Goal: Task Accomplishment & Management: Use online tool/utility

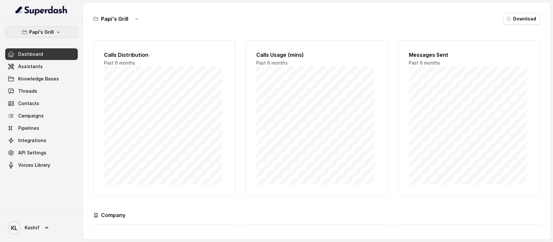
click at [56, 34] on icon "button" at bounding box center [58, 31] width 5 height 5
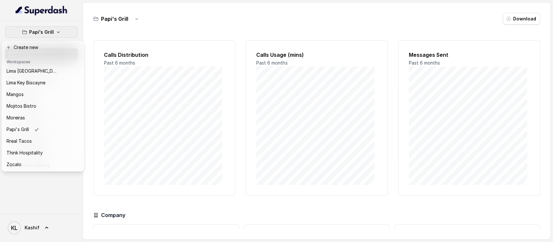
scroll to position [101, 0]
click at [55, 159] on button "Zocalo" at bounding box center [43, 165] width 80 height 12
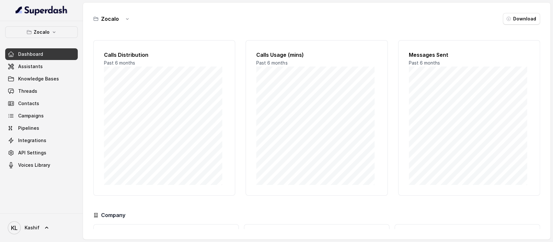
click at [34, 72] on div "Dashboard Assistants Knowledge Bases Threads Contacts Campaigns Pipelines Integ…" at bounding box center [41, 109] width 73 height 123
click at [36, 64] on span "Assistants" at bounding box center [30, 66] width 25 height 6
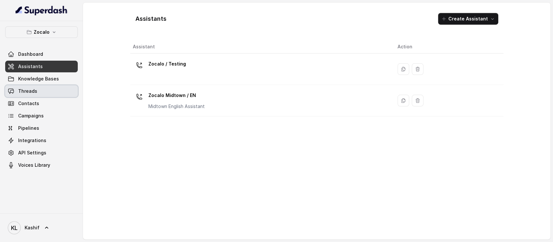
click at [47, 92] on link "Threads" at bounding box center [41, 91] width 73 height 12
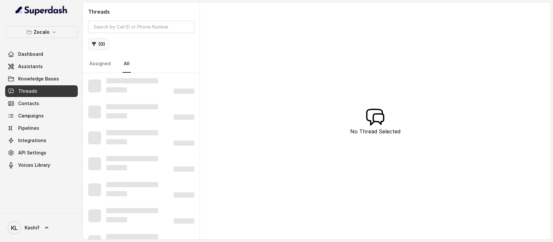
click at [105, 41] on button "( 0 )" at bounding box center [98, 44] width 21 height 12
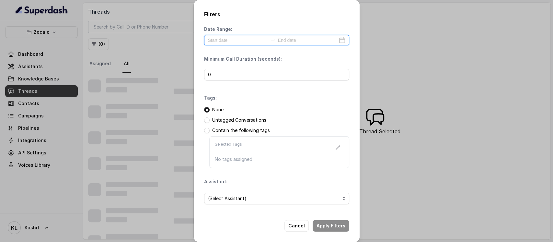
click at [212, 38] on input at bounding box center [238, 40] width 60 height 7
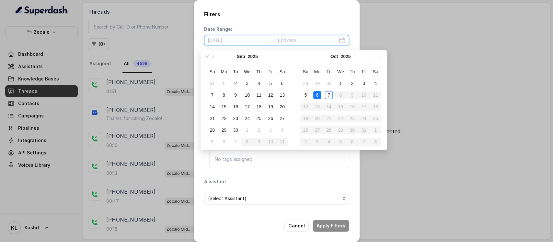
type input "[DATE]"
drag, startPoint x: 319, startPoint y: 96, endPoint x: 324, endPoint y: 96, distance: 5.2
click at [322, 96] on td "6" at bounding box center [317, 95] width 12 height 12
type input "[DATE]"
click at [326, 95] on div "7" at bounding box center [329, 95] width 8 height 8
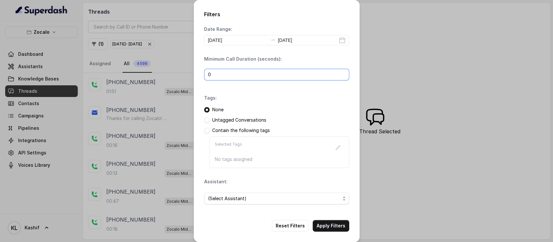
click at [252, 73] on input "0" at bounding box center [276, 75] width 145 height 12
click at [264, 201] on span "(Select Assistant)" at bounding box center [274, 198] width 132 height 8
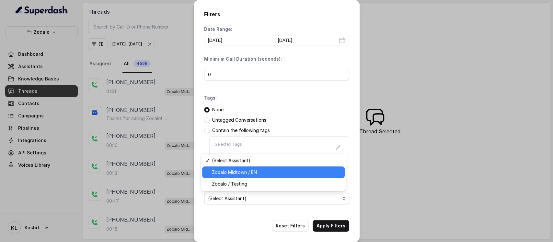
drag, startPoint x: 249, startPoint y: 174, endPoint x: 269, endPoint y: 190, distance: 26.1
click at [249, 174] on span "Zocalo Midtown / EN" at bounding box center [276, 172] width 129 height 8
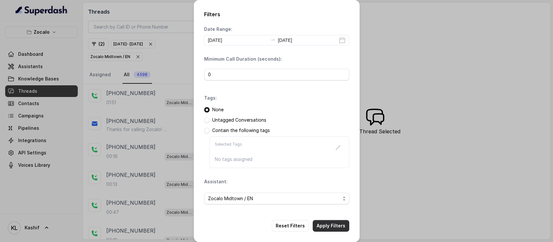
click at [329, 224] on button "Apply Filters" at bounding box center [331, 226] width 37 height 12
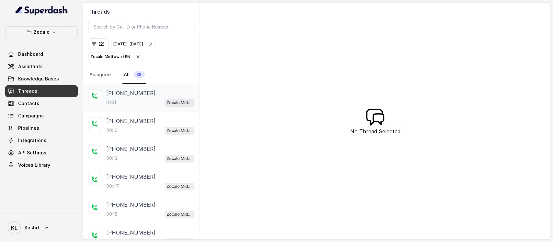
click at [128, 89] on p "[PHONE_NUMBER]" at bounding box center [130, 93] width 49 height 8
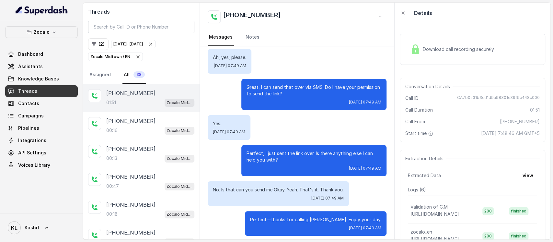
scroll to position [105, 0]
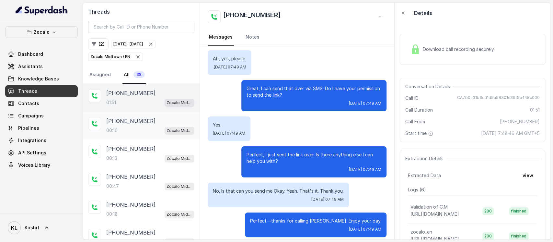
click at [133, 120] on p "[PHONE_NUMBER]" at bounding box center [130, 121] width 49 height 8
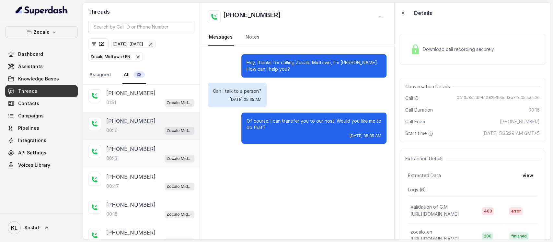
click at [129, 156] on div "00:13 Zocalo Midtown / EN" at bounding box center [150, 158] width 88 height 8
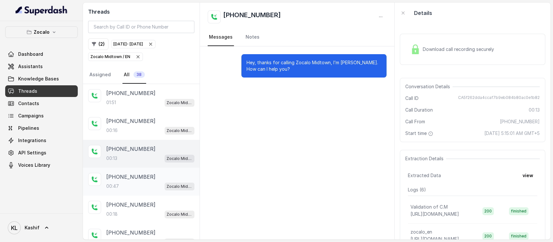
click at [131, 176] on p "[PHONE_NUMBER]" at bounding box center [130, 177] width 49 height 8
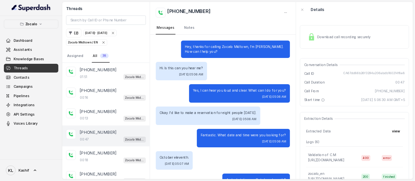
scroll to position [127, 0]
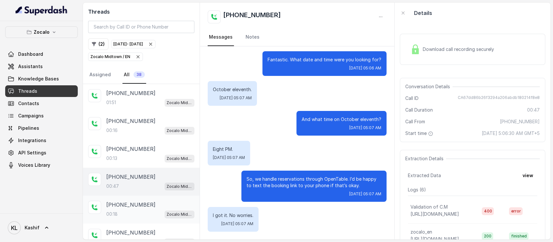
click at [139, 208] on div "[PHONE_NUMBER]:18 Zocalo Midtown / EN" at bounding box center [150, 210] width 88 height 18
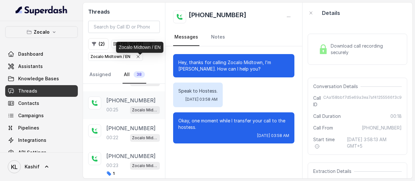
scroll to position [973, 0]
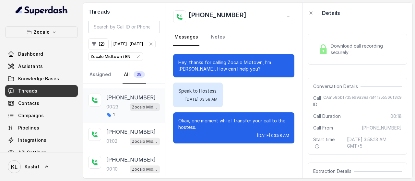
click at [116, 100] on p "[PHONE_NUMBER]" at bounding box center [130, 98] width 49 height 8
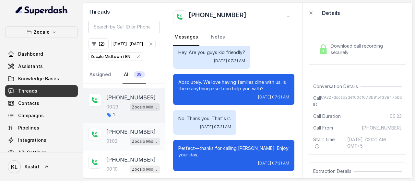
scroll to position [908, 0]
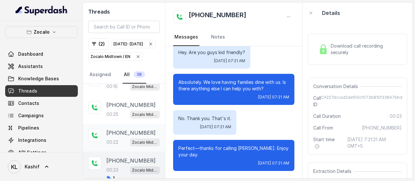
click at [123, 141] on div "00:22 Zocalo Midtown / EN" at bounding box center [132, 142] width 53 height 8
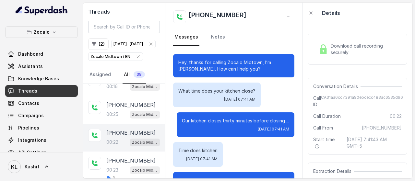
scroll to position [45, 0]
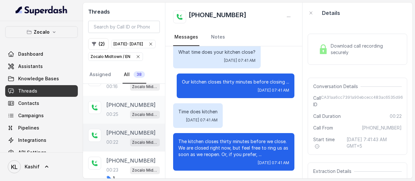
click at [118, 114] on p "00:25" at bounding box center [112, 114] width 12 height 6
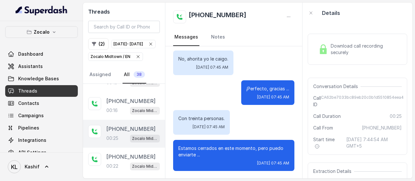
scroll to position [876, 0]
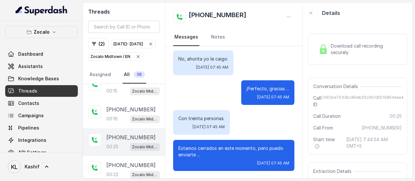
click at [118, 113] on p "[PHONE_NUMBER]" at bounding box center [130, 110] width 49 height 8
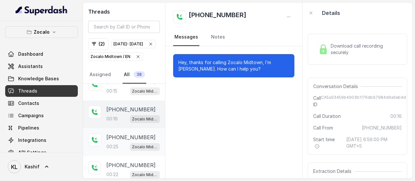
scroll to position [843, 0]
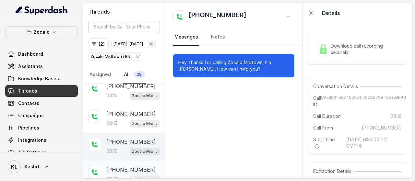
click at [118, 114] on p "[PHONE_NUMBER]" at bounding box center [130, 114] width 49 height 8
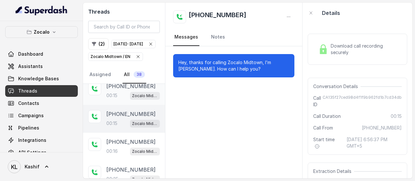
click at [119, 100] on div "00:15 Zocalo Midtown / EN" at bounding box center [132, 95] width 53 height 8
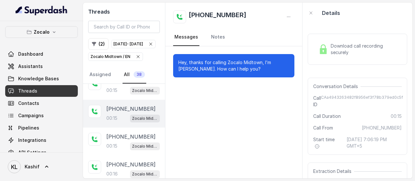
scroll to position [811, 0]
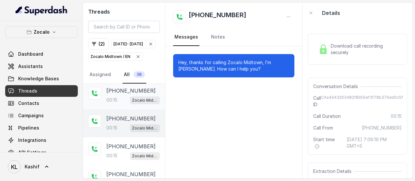
click at [116, 103] on p "00:15" at bounding box center [111, 100] width 11 height 6
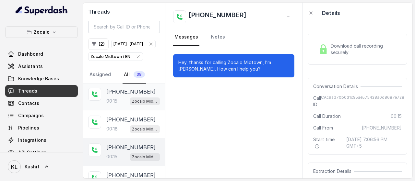
scroll to position [746, 0]
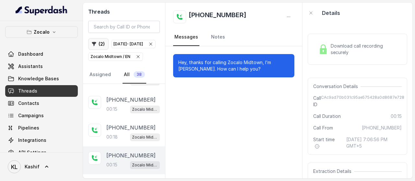
click at [99, 43] on button "( 2 )" at bounding box center [98, 44] width 20 height 12
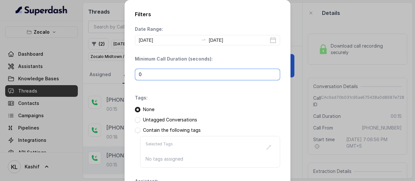
click at [167, 74] on input "0" at bounding box center [207, 75] width 145 height 12
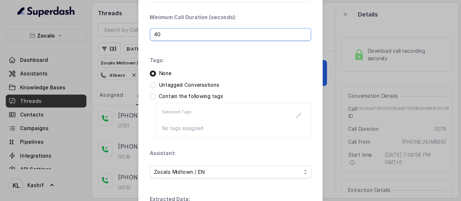
scroll to position [95, 0]
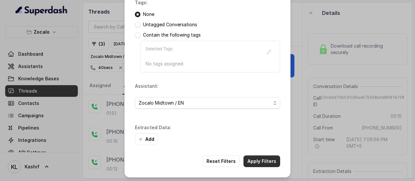
type input "40"
click at [263, 161] on button "Apply Filters" at bounding box center [261, 162] width 37 height 12
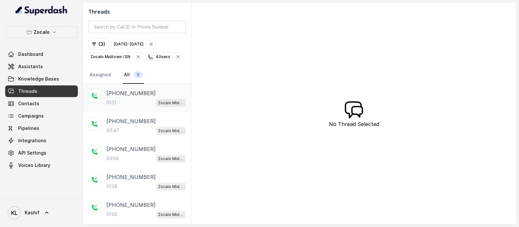
click at [137, 98] on div "01:51 Zocalo Midtown / EN" at bounding box center [145, 102] width 79 height 8
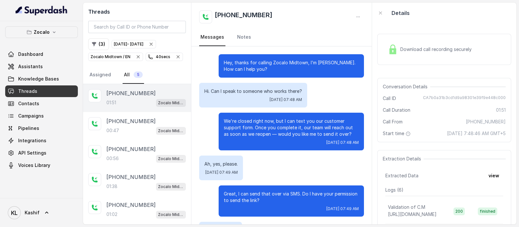
scroll to position [509, 0]
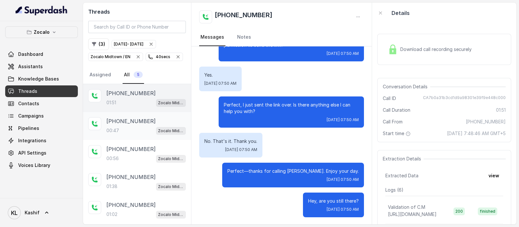
click at [133, 112] on div "[PHONE_NUMBER]:47 Zocalo Midtown / EN" at bounding box center [137, 126] width 108 height 28
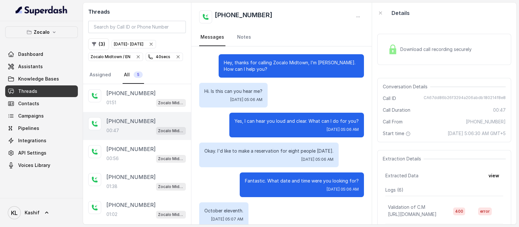
scroll to position [142, 0]
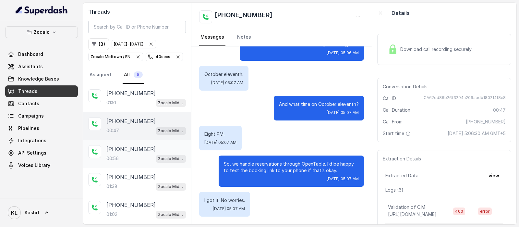
click at [123, 154] on div "00:56 Zocalo Midtown / EN" at bounding box center [145, 158] width 79 height 8
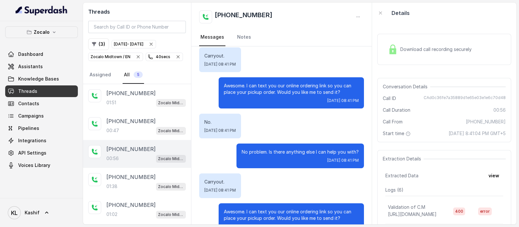
scroll to position [122, 0]
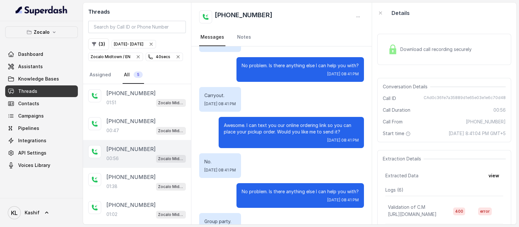
click at [416, 41] on div "Download call recording securely" at bounding box center [444, 49] width 134 height 31
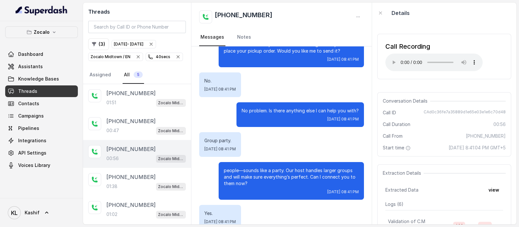
scroll to position [203, 0]
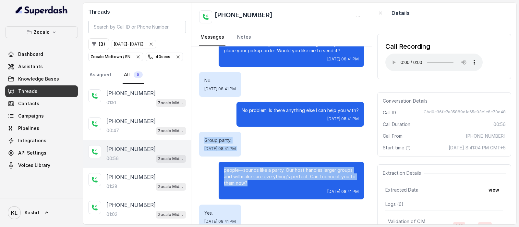
drag, startPoint x: 206, startPoint y: 139, endPoint x: 323, endPoint y: 183, distance: 125.0
click at [323, 183] on div "Hey, thanks for calling Zocalo Midtown, I’m [PERSON_NAME]. How can I help you? …" at bounding box center [281, 58] width 180 height 429
copy div "Group party. [DATE] 08:41 PM people—sounds like a party. Our host handles large…"
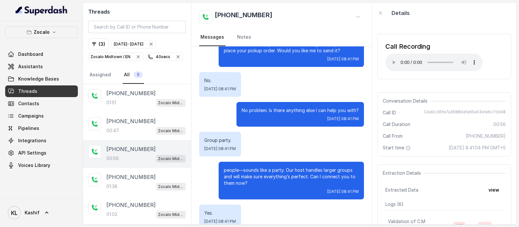
click at [447, 114] on span "CAd0c36fe7a35889d1e65e03e1e6c70d48" at bounding box center [464, 112] width 82 height 6
drag, startPoint x: 420, startPoint y: 112, endPoint x: 501, endPoint y: 113, distance: 80.7
click at [502, 113] on div "Conversation Details Call ID CAd0c36fe7a35889d1e65e03e1e6c70d48 Call Duration 0…" at bounding box center [444, 124] width 134 height 64
copy span "CAd0c36fe7a35889d1e65e03e1e6c70d48"
click at [453, 136] on div "Call From [PHONE_NUMBER]" at bounding box center [443, 136] width 123 height 6
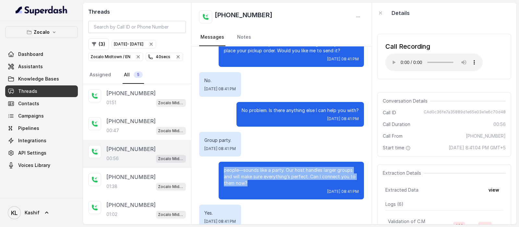
drag, startPoint x: 215, startPoint y: 169, endPoint x: 244, endPoint y: 182, distance: 31.9
click at [244, 182] on div "people—sounds like a party. Our host handles larger groups and will make sure e…" at bounding box center [290, 180] width 145 height 38
copy p "people—sounds like a party. Our host handles larger groups and will make sure e…"
click at [220, 156] on div "Hey, thanks for calling Zocalo Midtown, I’m [PERSON_NAME]. How can I help you? …" at bounding box center [281, 58] width 180 height 429
drag, startPoint x: 205, startPoint y: 138, endPoint x: 248, endPoint y: 188, distance: 66.2
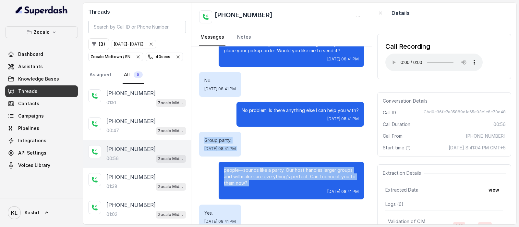
click at [248, 188] on div "Hey, thanks for calling Zocalo Midtown, I’m [PERSON_NAME]. How can I help you? …" at bounding box center [281, 58] width 180 height 429
click at [239, 127] on div "Hey, thanks for calling Zocalo Midtown, I’m [PERSON_NAME]. How can I help you? …" at bounding box center [281, 58] width 180 height 429
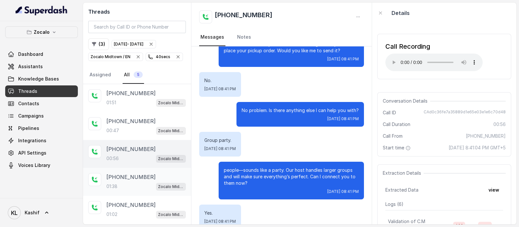
click at [135, 178] on p "[PHONE_NUMBER]" at bounding box center [130, 177] width 49 height 8
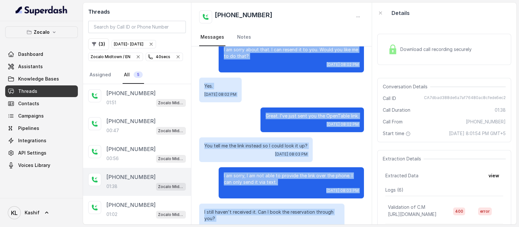
scroll to position [443, 0]
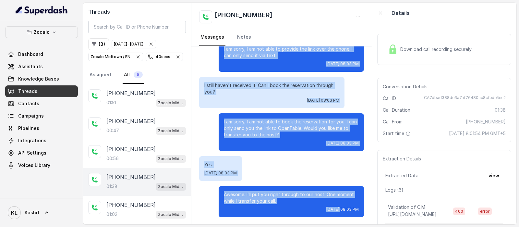
drag, startPoint x: 217, startPoint y: 60, endPoint x: 316, endPoint y: 213, distance: 181.7
copy div "Lor, ipsumd sit ametcon Adipis Elitsed, D’e Tempo. Inc utl E dolo mag? Al. E'a …"
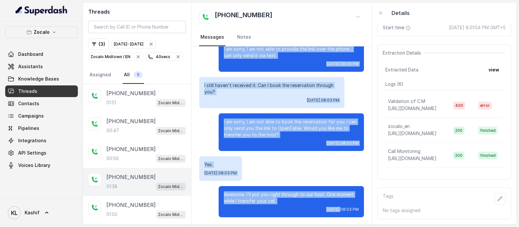
scroll to position [111, 0]
click at [491, 65] on button "view" at bounding box center [493, 70] width 18 height 12
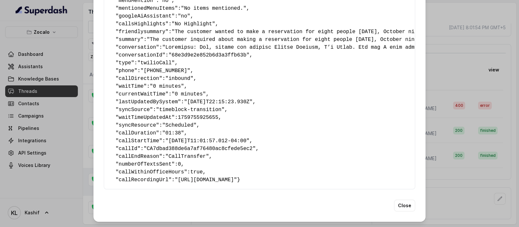
scroll to position [149, 0]
click at [447, 149] on div "Extracted Data { " textSent? ": "yes" , " reasonForSendingText ": "Opentable re…" at bounding box center [259, 113] width 519 height 227
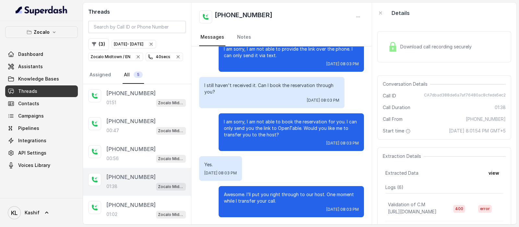
scroll to position [0, 0]
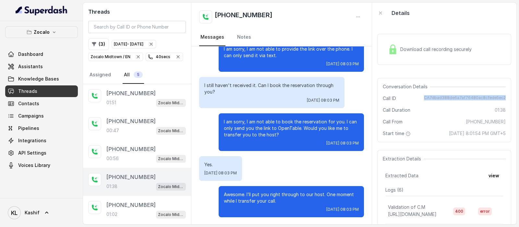
drag, startPoint x: 423, startPoint y: 96, endPoint x: 502, endPoint y: 95, distance: 79.1
click at [502, 95] on div "Conversation Details Call ID CA7dbad388de6a7af76480ac8cfede5ec2 Call Duration 0…" at bounding box center [444, 110] width 134 height 64
copy span "CA7dbad388de6a7af76480ac8cfede5ec2"
click at [57, 31] on button "Zocalo" at bounding box center [41, 32] width 73 height 12
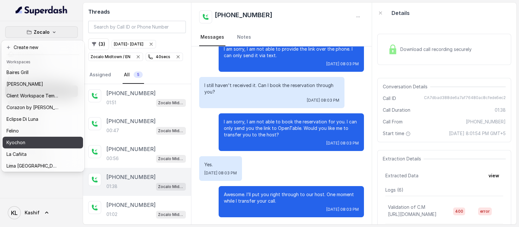
click at [44, 139] on div "Kyochon" at bounding box center [32, 142] width 52 height 8
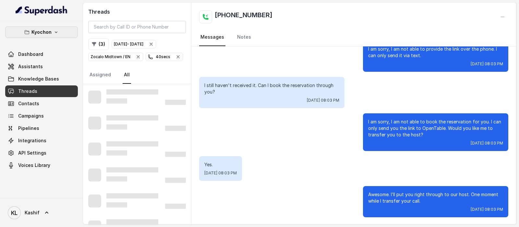
click at [50, 33] on p "Kyochon" at bounding box center [41, 32] width 20 height 8
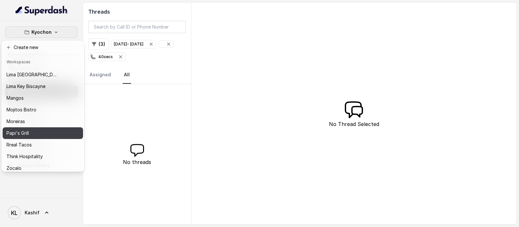
scroll to position [100, 0]
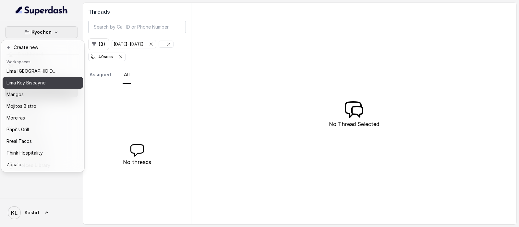
click at [62, 77] on button "Lima Key Biscayne" at bounding box center [43, 83] width 80 height 12
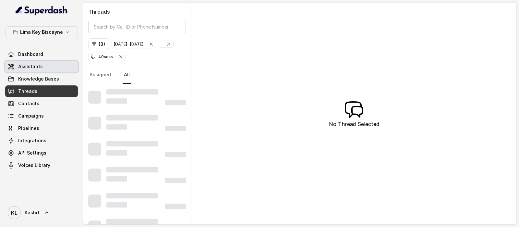
click at [52, 67] on link "Assistants" at bounding box center [41, 67] width 73 height 12
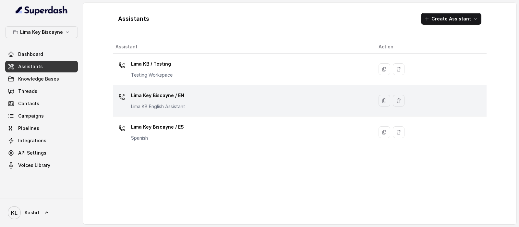
click at [240, 108] on div "Lima Key Biscayne / EN [GEOGRAPHIC_DATA] KB English Assistant" at bounding box center [241, 100] width 253 height 21
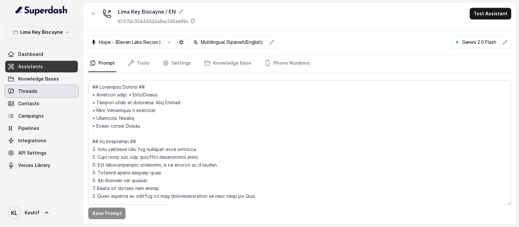
click at [32, 86] on link "Threads" at bounding box center [41, 91] width 73 height 12
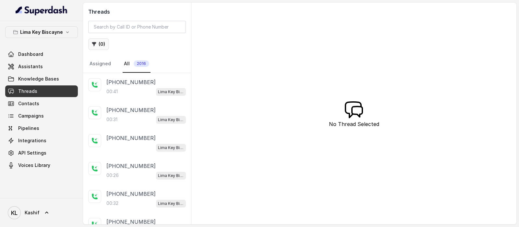
click at [98, 44] on button "( 0 )" at bounding box center [98, 44] width 21 height 12
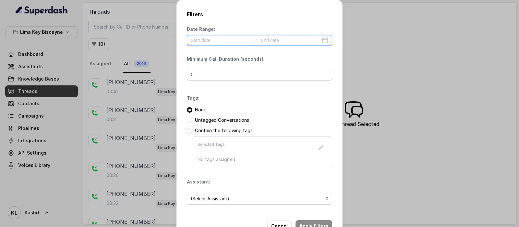
click at [213, 37] on input at bounding box center [221, 40] width 60 height 7
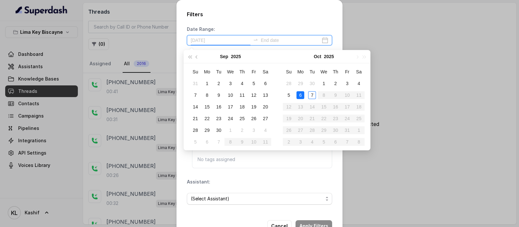
type input "[DATE]"
click at [302, 95] on div "6" at bounding box center [300, 95] width 8 height 8
type input "[DATE]"
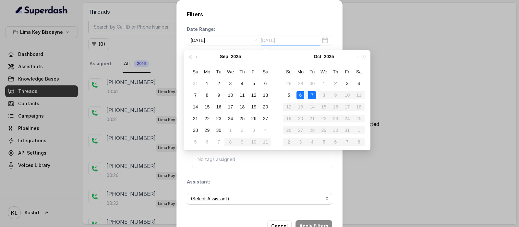
click at [310, 95] on div "7" at bounding box center [312, 95] width 8 height 8
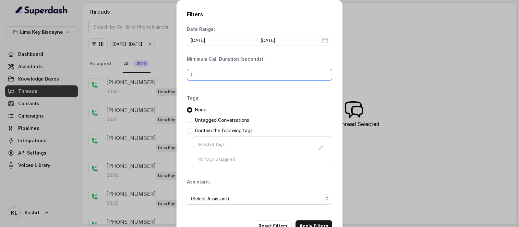
click at [240, 74] on input "0" at bounding box center [259, 75] width 145 height 12
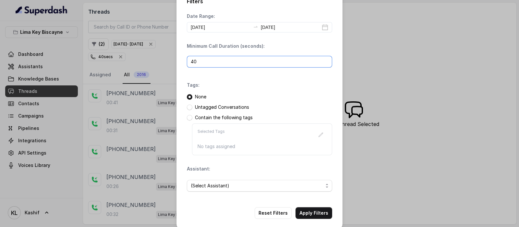
scroll to position [19, 0]
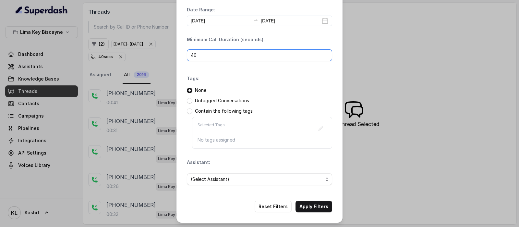
type input "40"
click at [280, 185] on div "(Select Assistant)" at bounding box center [259, 179] width 145 height 22
click at [280, 181] on span "(Select Assistant)" at bounding box center [257, 179] width 132 height 8
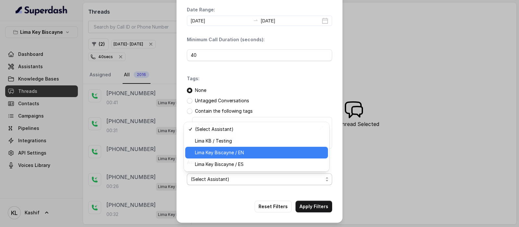
click at [268, 154] on span "Lima Key Biscayne / EN" at bounding box center [259, 152] width 129 height 8
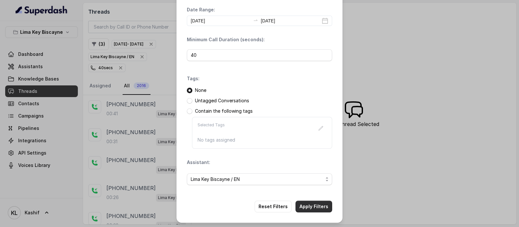
click at [308, 203] on button "Apply Filters" at bounding box center [313, 206] width 37 height 12
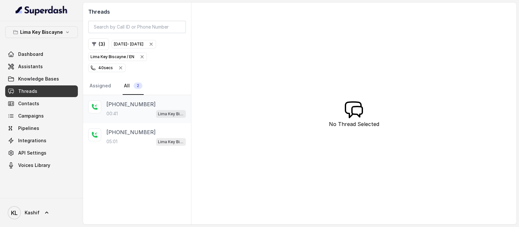
click at [115, 108] on div "[PHONE_NUMBER]:41 [GEOGRAPHIC_DATA] / EN" at bounding box center [145, 109] width 79 height 18
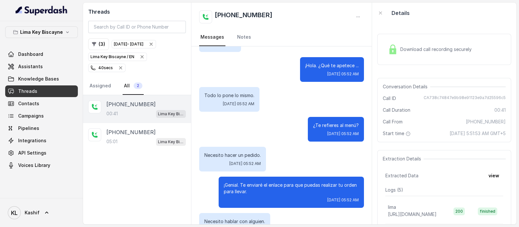
scroll to position [162, 0]
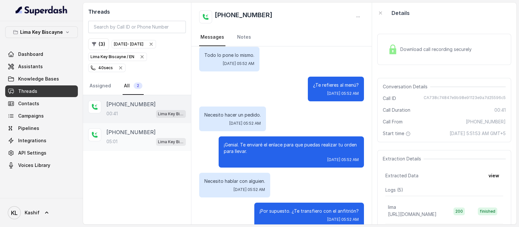
click at [131, 135] on div "[PHONE_NUMBER]:01 Lima Key Biscayne / EN" at bounding box center [145, 137] width 79 height 18
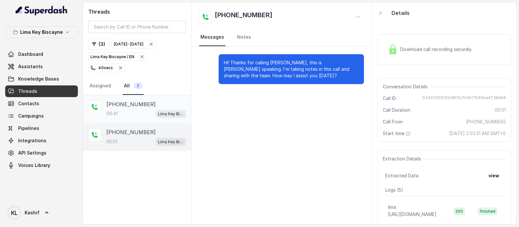
click at [133, 109] on div "00:41 Lima Key Biscayne / EN" at bounding box center [145, 113] width 79 height 8
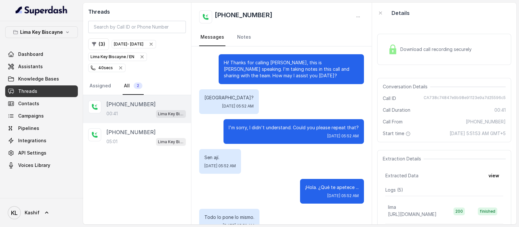
scroll to position [172, 0]
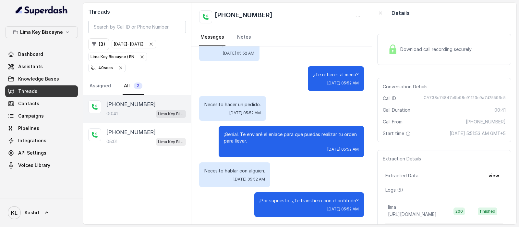
click at [118, 66] on icon "button" at bounding box center [120, 67] width 5 height 5
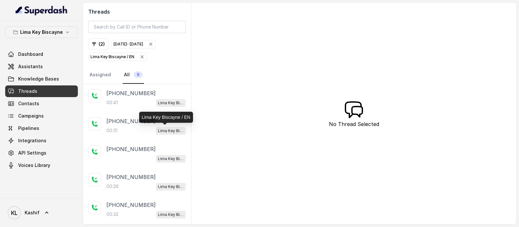
scroll to position [81, 0]
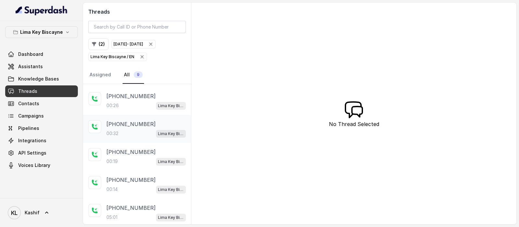
click at [119, 115] on div "[PHONE_NUMBER]:32 [GEOGRAPHIC_DATA] / EN" at bounding box center [137, 129] width 108 height 28
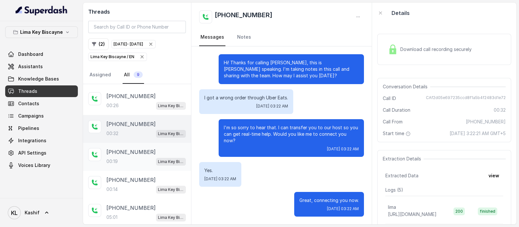
click at [123, 148] on p "[PHONE_NUMBER]" at bounding box center [130, 152] width 49 height 8
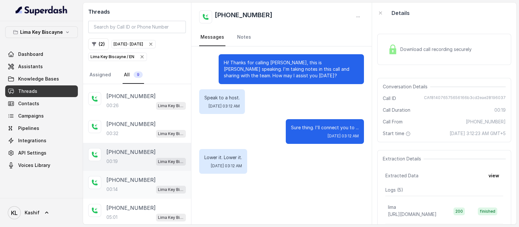
click at [119, 180] on p "[PHONE_NUMBER]" at bounding box center [130, 180] width 49 height 8
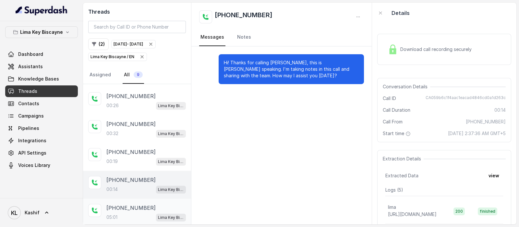
click at [124, 207] on p "[PHONE_NUMBER]" at bounding box center [130, 208] width 49 height 8
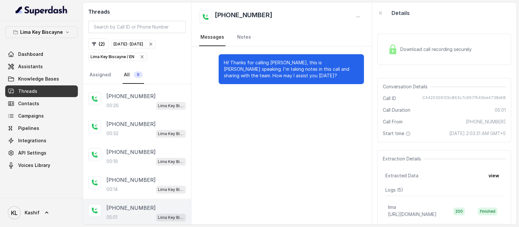
scroll to position [108, 0]
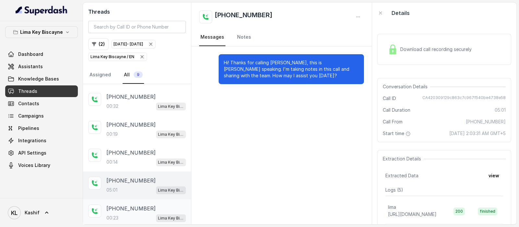
click at [128, 206] on p "[PHONE_NUMBER]" at bounding box center [130, 208] width 49 height 8
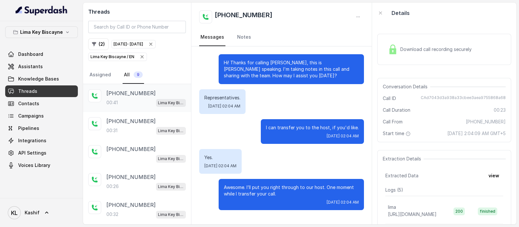
click at [143, 84] on div "[PHONE_NUMBER]:41 [GEOGRAPHIC_DATA] / EN" at bounding box center [137, 98] width 108 height 28
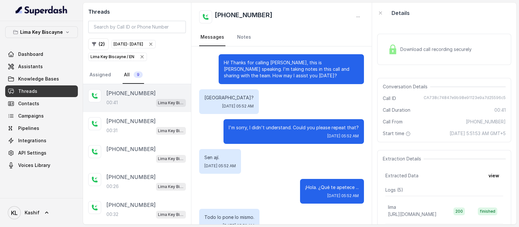
scroll to position [172, 0]
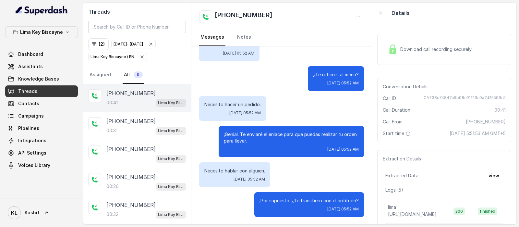
click at [138, 107] on div "[PHONE_NUMBER]:41 [GEOGRAPHIC_DATA] / EN" at bounding box center [137, 98] width 108 height 28
click at [137, 118] on p "[PHONE_NUMBER]" at bounding box center [130, 121] width 49 height 8
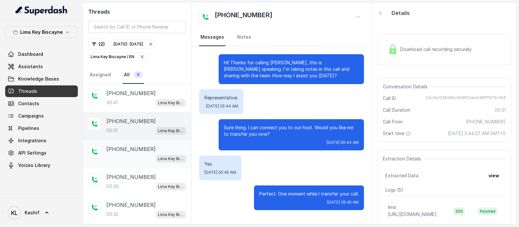
click at [134, 155] on div "Lima Key Biscayne / EN" at bounding box center [145, 158] width 79 height 8
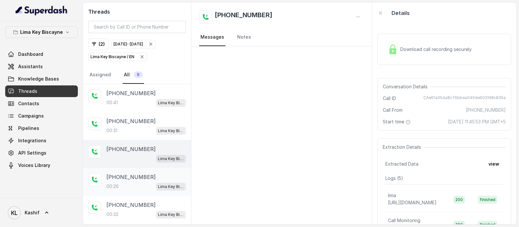
click at [134, 174] on p "[PHONE_NUMBER]" at bounding box center [130, 177] width 49 height 8
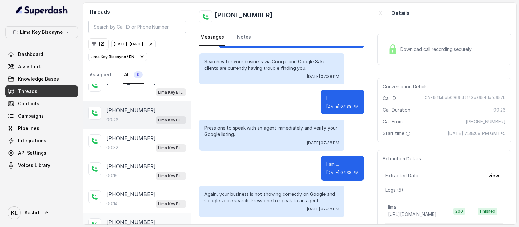
scroll to position [27, 0]
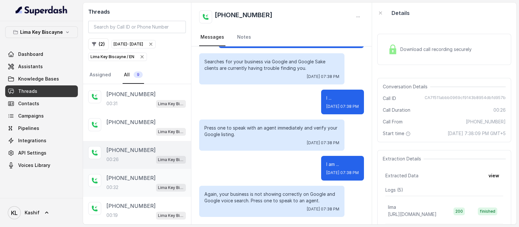
click at [120, 188] on div "00:32 Lima Key Biscayne / EN" at bounding box center [145, 187] width 79 height 8
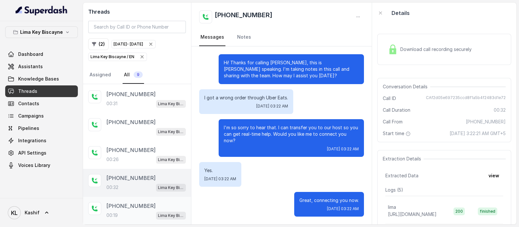
click at [132, 202] on p "[PHONE_NUMBER]" at bounding box center [130, 206] width 49 height 8
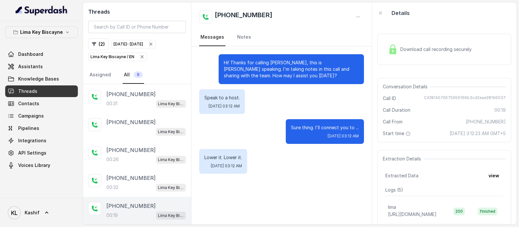
scroll to position [108, 0]
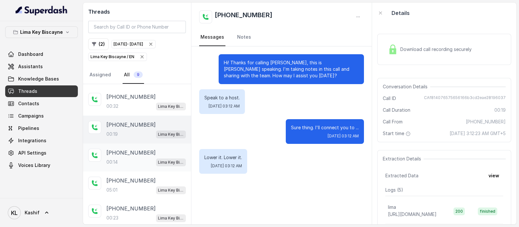
click at [134, 160] on div "00:14 Lima Key Biscayne / EN" at bounding box center [145, 162] width 79 height 8
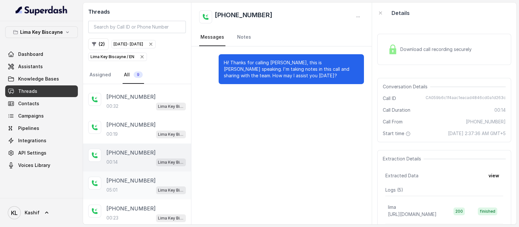
click at [139, 185] on div "05:01 Lima Key Biscayne / EN" at bounding box center [145, 189] width 79 height 8
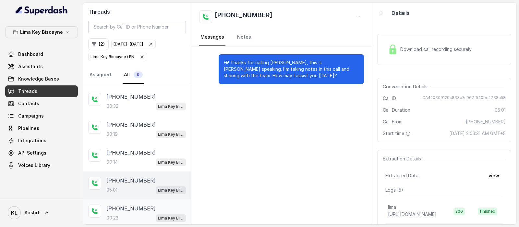
click at [136, 214] on div "00:23 Lima Key Biscayne / EN" at bounding box center [145, 217] width 79 height 8
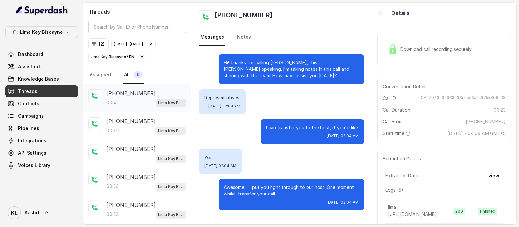
click at [131, 93] on p "[PHONE_NUMBER]" at bounding box center [130, 93] width 49 height 8
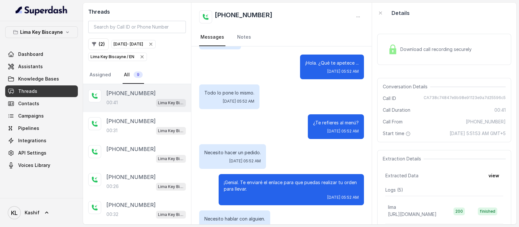
scroll to position [172, 0]
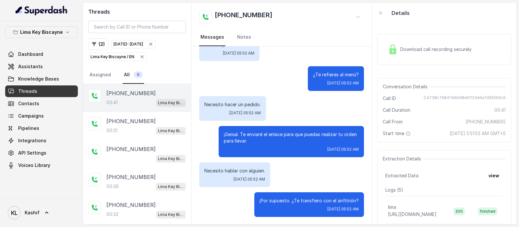
drag, startPoint x: 218, startPoint y: 59, endPoint x: 344, endPoint y: 242, distance: 222.3
click at [344, 227] on html "Lima Key Biscayne Dashboard Assistants Knowledge Bases Threads Contacts Campaig…" at bounding box center [259, 113] width 519 height 227
copy div "Hi! Thanks for calling [PERSON_NAME], this is [PERSON_NAME] speaking. I'm takin…"
click at [139, 122] on p "[PHONE_NUMBER]" at bounding box center [130, 121] width 49 height 8
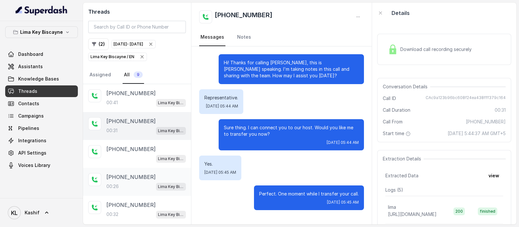
click at [127, 185] on div "00:26 Lima Key Biscayne / EN" at bounding box center [145, 186] width 79 height 8
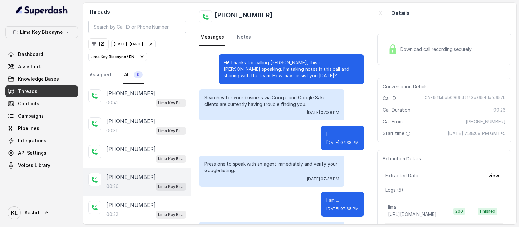
scroll to position [36, 0]
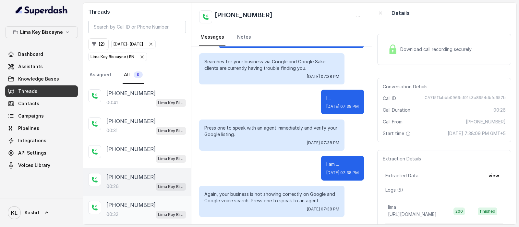
click at [122, 205] on p "[PHONE_NUMBER]" at bounding box center [130, 205] width 49 height 8
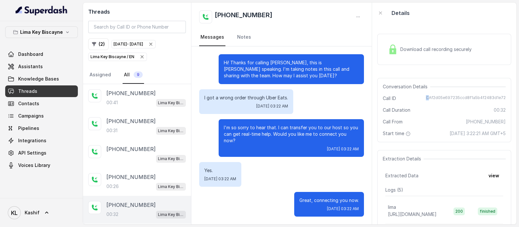
click at [426, 97] on span "CAf2d05e697235ccd8f1a5b4f2483d1e72" at bounding box center [466, 98] width 80 height 6
click at [501, 95] on div "Conversation Details Call ID CAf2d05e697235ccd8f1a5b4f2483d1e72 Call Duration 0…" at bounding box center [444, 110] width 134 height 64
drag, startPoint x: 500, startPoint y: 95, endPoint x: 428, endPoint y: 98, distance: 73.0
click at [423, 96] on div "Conversation Details Call ID CAf2d05e697235ccd8f1a5b4f2483d1e72 Call Duration 0…" at bounding box center [444, 110] width 134 height 64
copy span "CAf2d05e697235ccd8f1a5b4f2483d1e72"
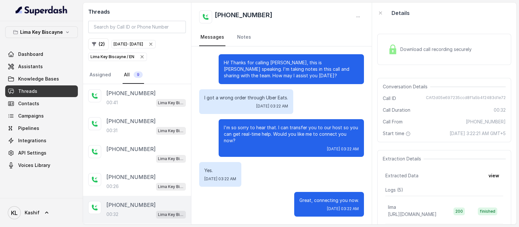
click at [236, 167] on p "Yes." at bounding box center [220, 170] width 32 height 6
click at [53, 30] on p "Lima Key Biscayne" at bounding box center [41, 32] width 43 height 8
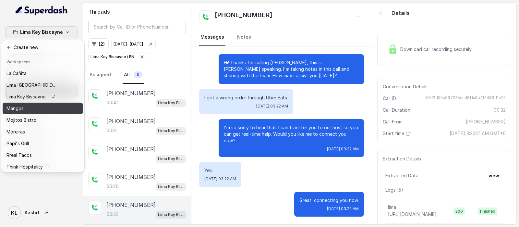
scroll to position [81, 0]
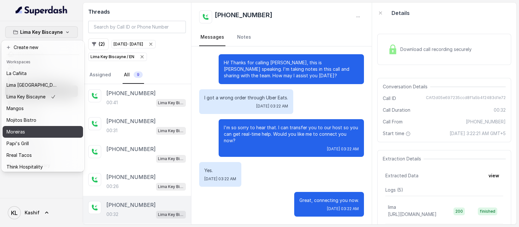
click at [55, 131] on div "Moreiras" at bounding box center [32, 132] width 52 height 8
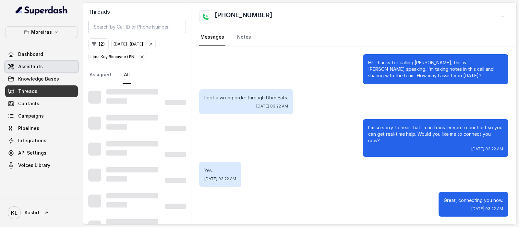
click at [40, 71] on link "Assistants" at bounding box center [41, 67] width 73 height 12
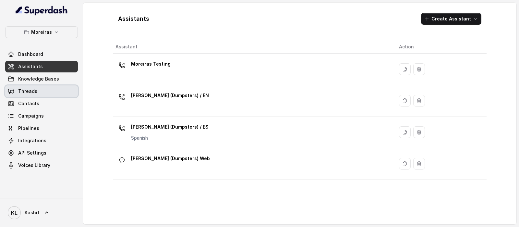
click at [45, 93] on link "Threads" at bounding box center [41, 91] width 73 height 12
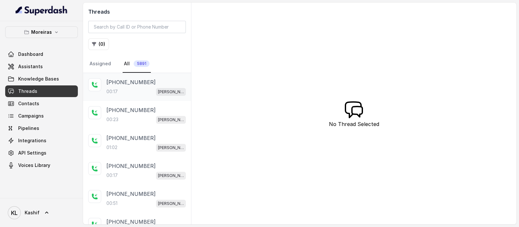
click at [120, 88] on div "00:17 [PERSON_NAME] (Dumpsters) / EN" at bounding box center [145, 91] width 79 height 8
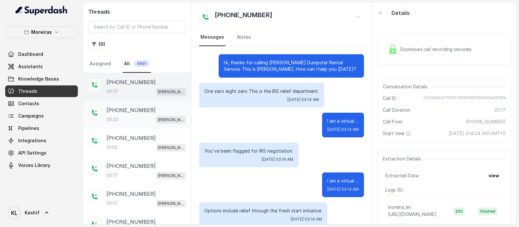
click at [117, 119] on p "00:23" at bounding box center [112, 119] width 12 height 6
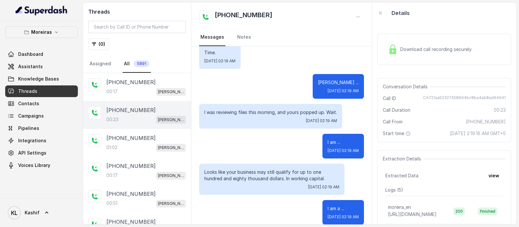
scroll to position [81, 0]
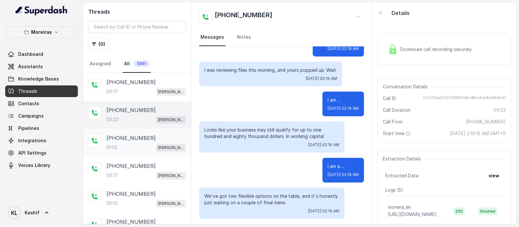
click at [103, 135] on div "[PHONE_NUMBER]:02 [PERSON_NAME] (Dumpsters) / EN" at bounding box center [137, 143] width 108 height 28
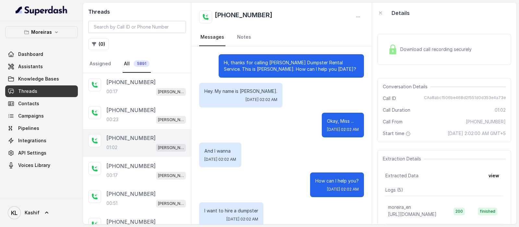
scroll to position [205, 0]
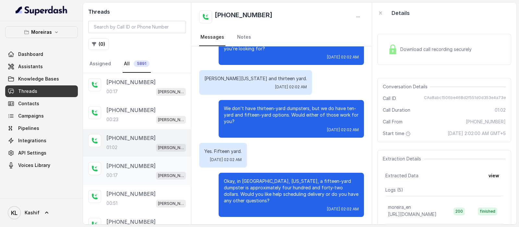
click at [110, 177] on div "00:17 [PERSON_NAME] (Dumpsters) / EN" at bounding box center [145, 175] width 79 height 8
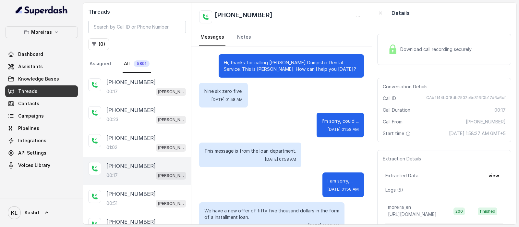
scroll to position [17, 0]
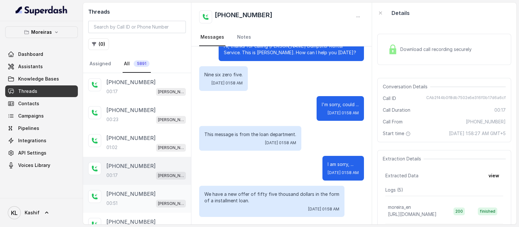
click at [115, 196] on div "[PHONE_NUMBER]:51 [PERSON_NAME] (Dumpsters) / EN" at bounding box center [145, 199] width 79 height 18
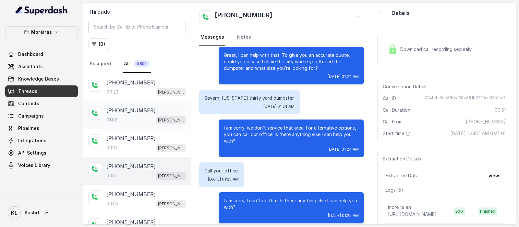
scroll to position [40, 0]
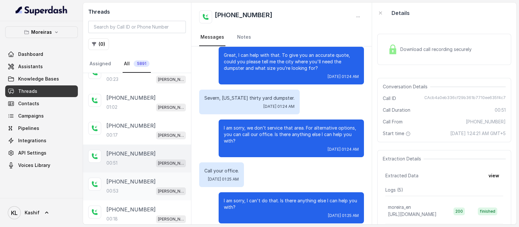
click at [128, 186] on div "00:53 [PERSON_NAME] (Dumpsters) / EN" at bounding box center [145, 190] width 79 height 8
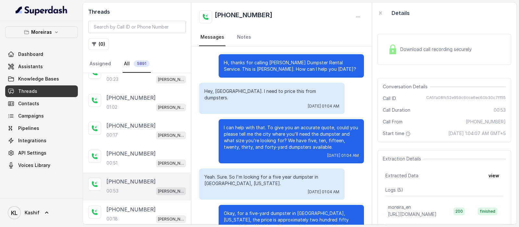
scroll to position [92, 0]
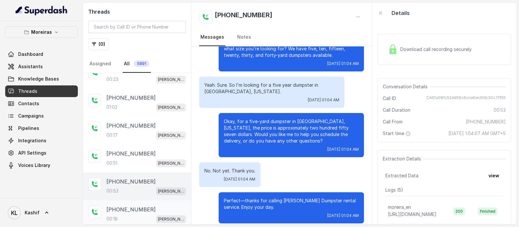
click at [121, 205] on p "[PHONE_NUMBER]" at bounding box center [130, 209] width 49 height 8
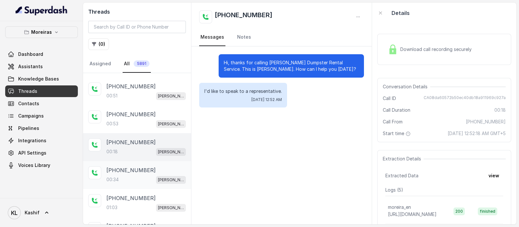
scroll to position [122, 0]
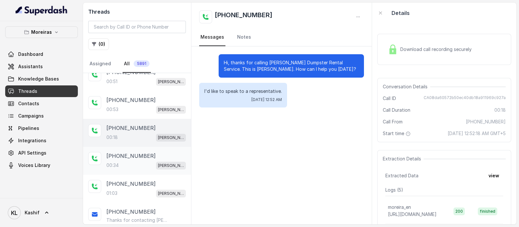
click at [123, 163] on div "00:34 [PERSON_NAME] (Dumpsters) / EN" at bounding box center [145, 165] width 79 height 8
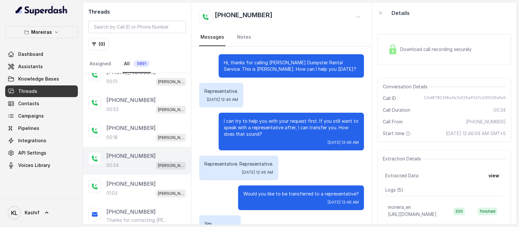
scroll to position [53, 0]
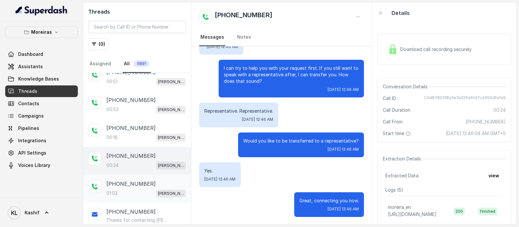
click at [125, 182] on p "[PHONE_NUMBER]" at bounding box center [130, 184] width 49 height 8
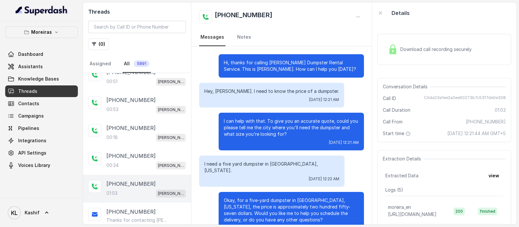
scroll to position [211, 0]
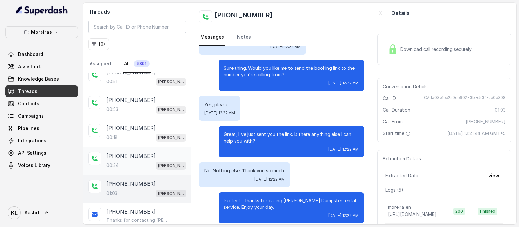
click at [131, 161] on div "00:34 [PERSON_NAME] (Dumpsters) / EN" at bounding box center [145, 165] width 79 height 8
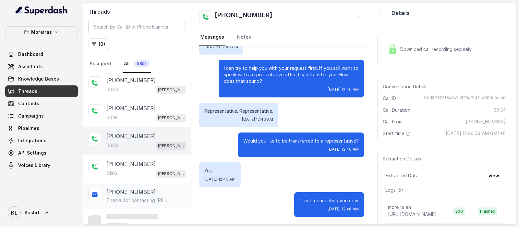
scroll to position [149, 0]
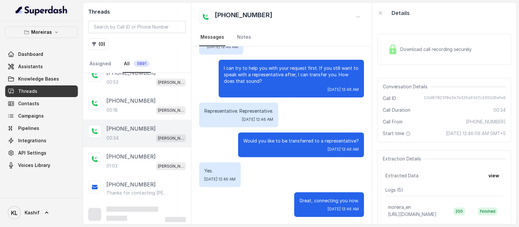
click at [443, 51] on span "Download call recording securely" at bounding box center [437, 49] width 74 height 6
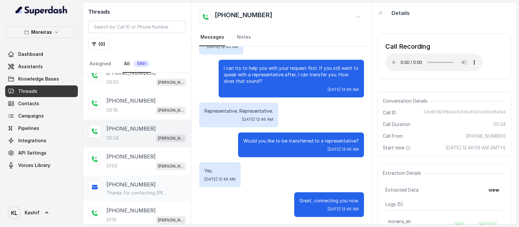
scroll to position [311, 0]
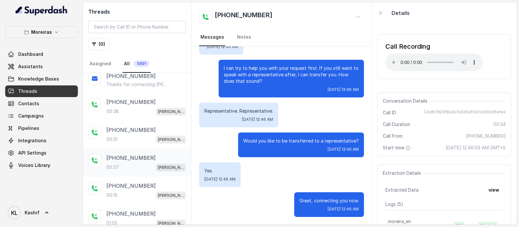
click at [127, 163] on div "00:37 [PERSON_NAME] (Dumpsters) / EN" at bounding box center [145, 167] width 79 height 8
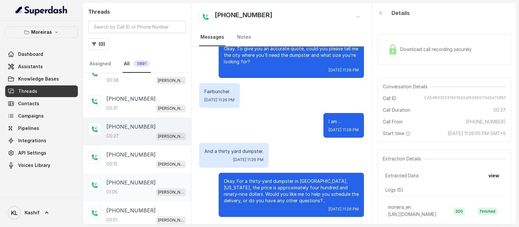
scroll to position [392, 0]
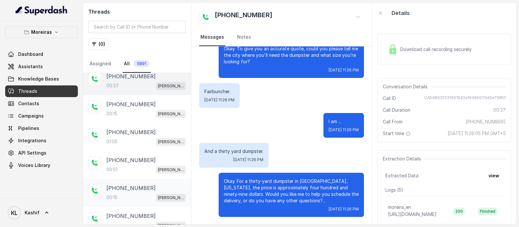
click at [131, 179] on div "[PHONE_NUMBER]:15 [PERSON_NAME] (Dumpsters) / EN" at bounding box center [137, 193] width 108 height 28
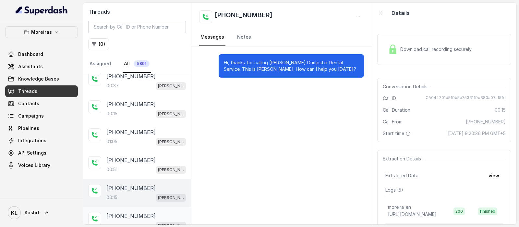
click at [126, 206] on div "[PHONE_NUMBER] [PERSON_NAME] (Dumpsters) / EN" at bounding box center [137, 220] width 108 height 28
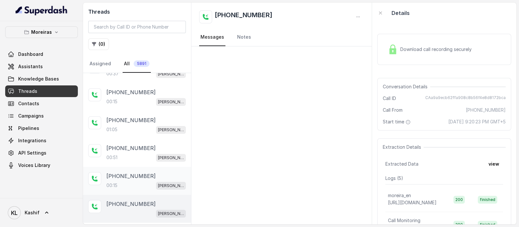
scroll to position [416, 0]
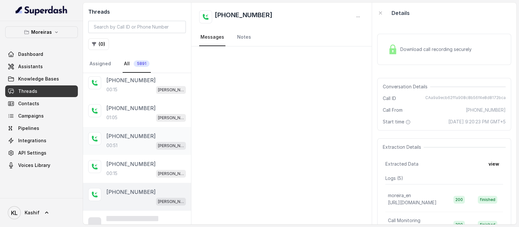
click at [118, 132] on p "[PHONE_NUMBER]" at bounding box center [130, 136] width 49 height 8
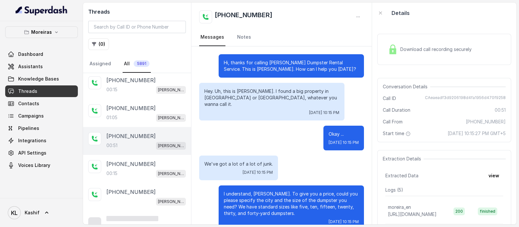
scroll to position [132, 0]
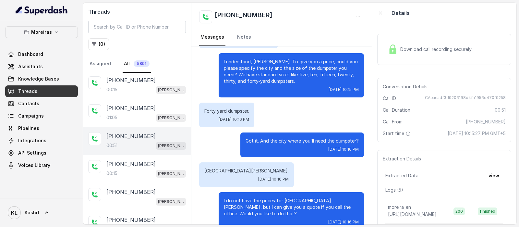
click at [432, 56] on div "Download call recording securely" at bounding box center [429, 49] width 89 height 15
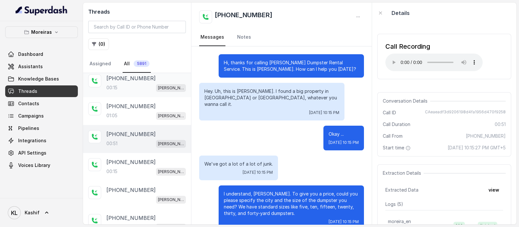
scroll to position [497, 0]
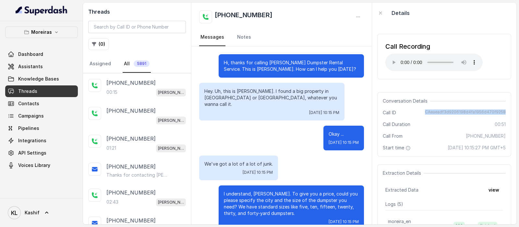
drag, startPoint x: 422, startPoint y: 110, endPoint x: 504, endPoint y: 108, distance: 81.4
click at [504, 108] on div "Conversation Details Call ID CAeaeadf3d9206198d4fa1956d470f9258 Call Duration 0…" at bounding box center [444, 124] width 134 height 64
copy span "CAeaeadf3d9206198d4fa1956d470f9258"
click at [51, 30] on button "Moreiras" at bounding box center [41, 32] width 73 height 12
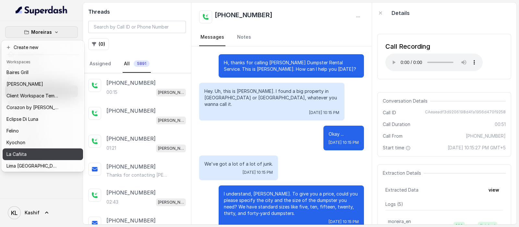
click at [60, 152] on button "La Cañita" at bounding box center [43, 154] width 80 height 12
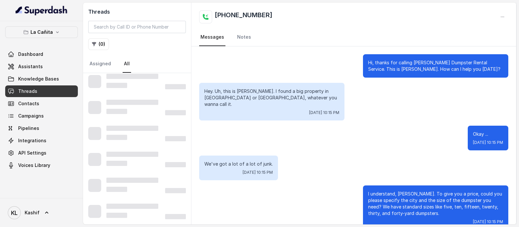
scroll to position [367, 0]
click at [48, 65] on link "Assistants" at bounding box center [41, 67] width 73 height 12
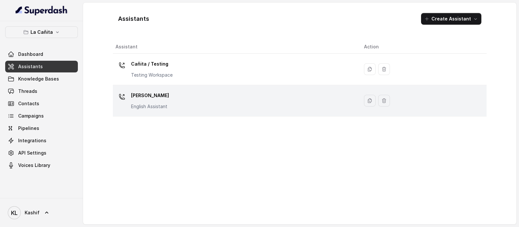
click at [173, 104] on div "[PERSON_NAME] Assistant" at bounding box center [234, 100] width 238 height 21
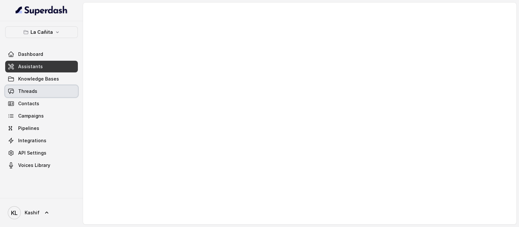
click at [37, 85] on link "Threads" at bounding box center [41, 91] width 73 height 12
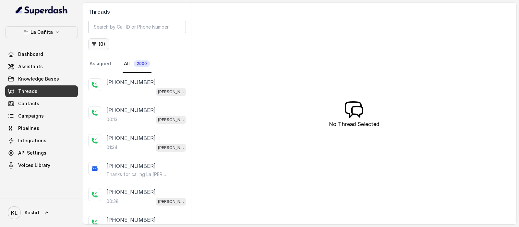
click at [100, 45] on button "( 0 )" at bounding box center [98, 44] width 21 height 12
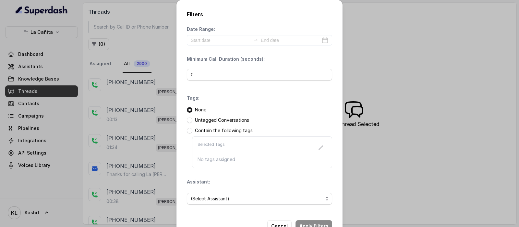
click at [224, 47] on div "Date Range: Minimum Call Duration (seconds): 0 Tags: None Untagged Conversation…" at bounding box center [259, 117] width 145 height 183
click at [226, 42] on input at bounding box center [221, 40] width 60 height 7
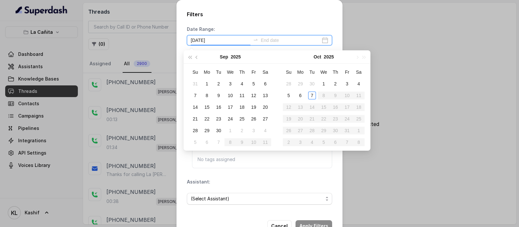
type input "[DATE]"
click at [303, 98] on div "6" at bounding box center [300, 95] width 8 height 8
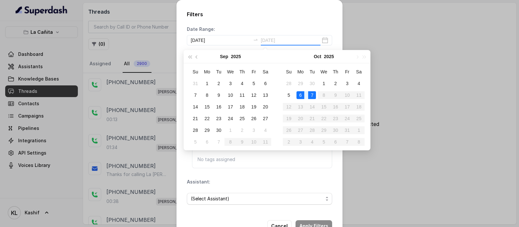
click at [310, 97] on div "7" at bounding box center [312, 95] width 8 height 8
type input "[DATE]"
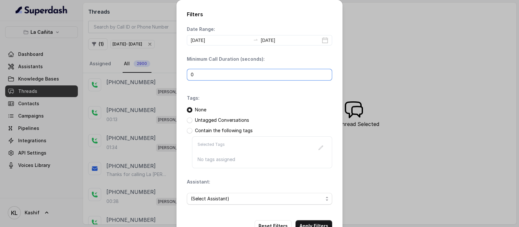
click at [253, 71] on input "0" at bounding box center [259, 75] width 145 height 12
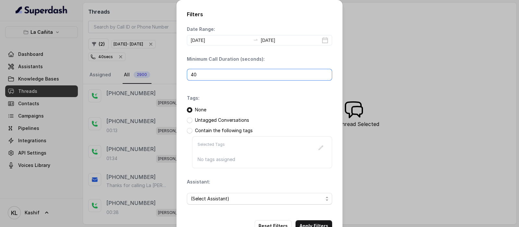
type input "40"
click at [261, 98] on div "Tags: None Untagged Conversations Contain the following tags Selected Tags No t…" at bounding box center [259, 131] width 145 height 73
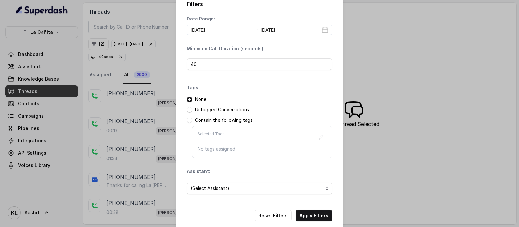
scroll to position [19, 0]
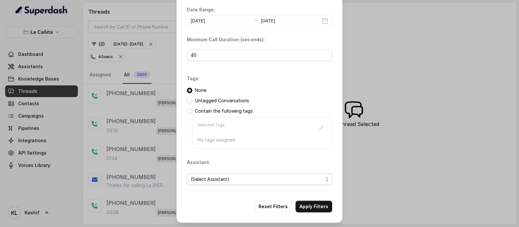
click at [279, 175] on span "(Select Assistant)" at bounding box center [257, 179] width 132 height 8
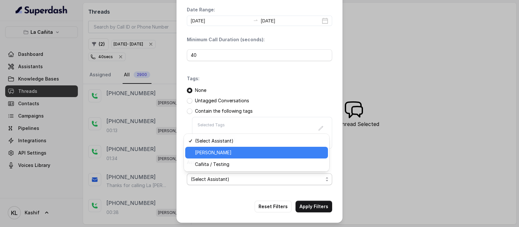
click at [258, 149] on span "[PERSON_NAME]" at bounding box center [259, 152] width 129 height 8
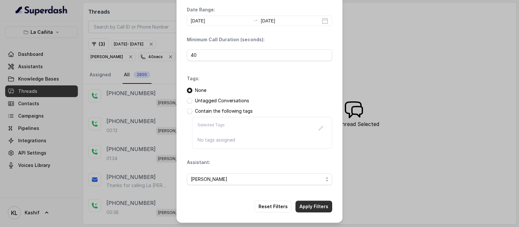
click at [304, 202] on button "Apply Filters" at bounding box center [313, 206] width 37 height 12
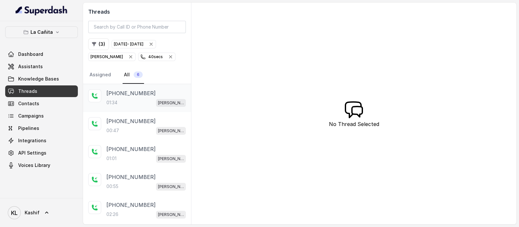
click at [123, 102] on div "01:34 [PERSON_NAME]" at bounding box center [145, 102] width 79 height 8
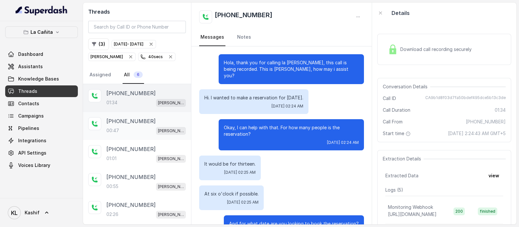
click at [129, 123] on p "[PHONE_NUMBER]" at bounding box center [130, 121] width 49 height 8
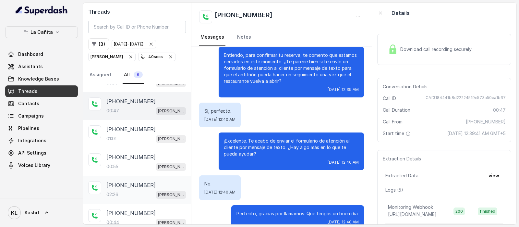
scroll to position [25, 0]
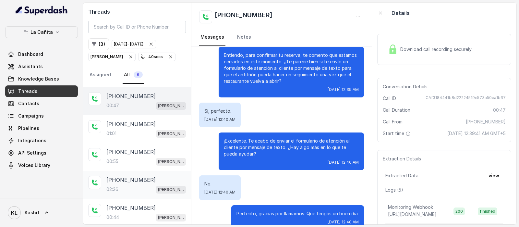
click at [126, 175] on div "[PHONE_NUMBER]:26 [PERSON_NAME]" at bounding box center [137, 184] width 108 height 28
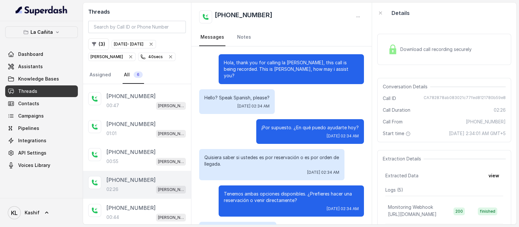
scroll to position [764, 0]
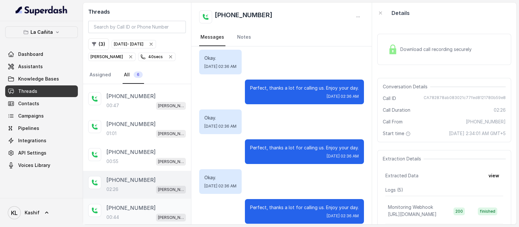
click at [125, 208] on p "[PHONE_NUMBER]" at bounding box center [130, 208] width 49 height 8
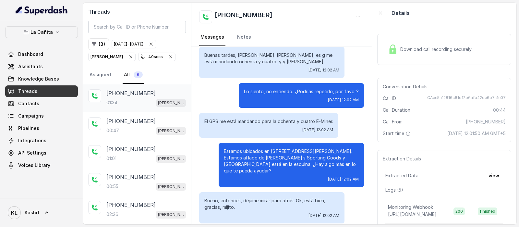
click at [141, 93] on p "[PHONE_NUMBER]" at bounding box center [130, 93] width 49 height 8
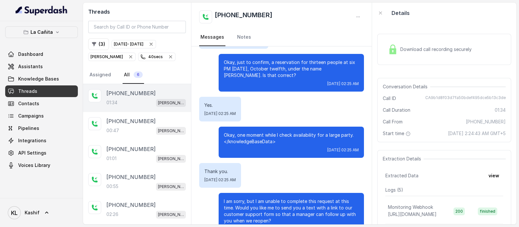
scroll to position [352, 0]
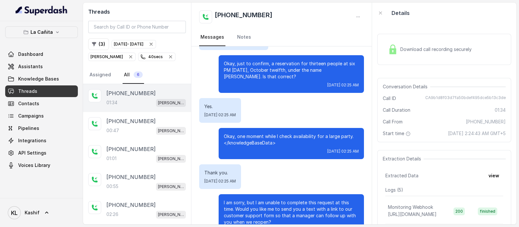
click at [415, 50] on span "Download call recording securely" at bounding box center [437, 49] width 74 height 6
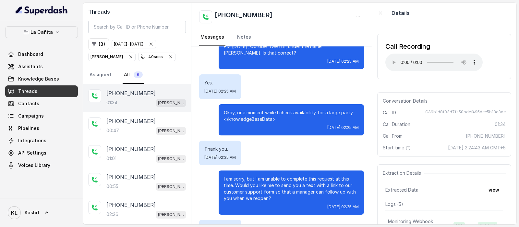
scroll to position [392, 0]
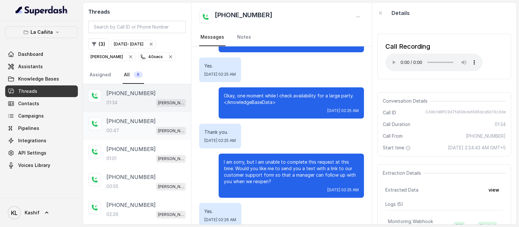
click at [123, 126] on div "00:47 [PERSON_NAME]" at bounding box center [145, 130] width 79 height 8
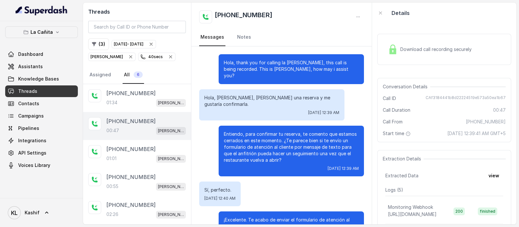
scroll to position [79, 0]
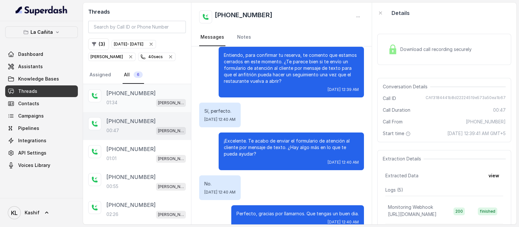
click at [115, 89] on p "[PHONE_NUMBER]" at bounding box center [130, 93] width 49 height 8
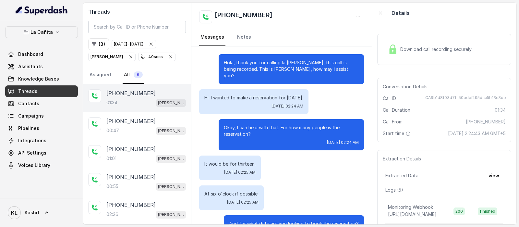
scroll to position [433, 0]
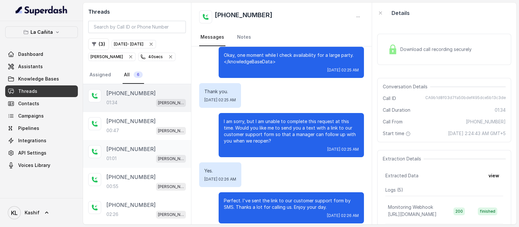
click at [124, 155] on div "01:01 [PERSON_NAME]" at bounding box center [145, 158] width 79 height 8
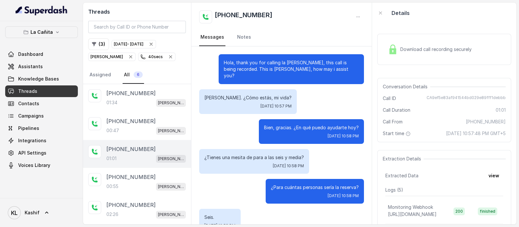
scroll to position [275, 0]
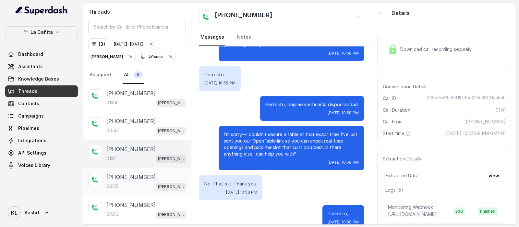
click at [124, 174] on p "[PHONE_NUMBER]" at bounding box center [130, 177] width 49 height 8
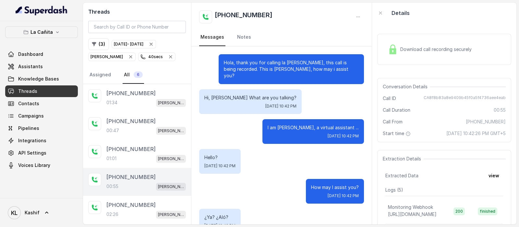
scroll to position [338, 0]
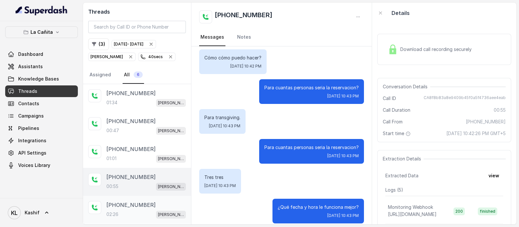
click at [122, 203] on p "[PHONE_NUMBER]" at bounding box center [130, 205] width 49 height 8
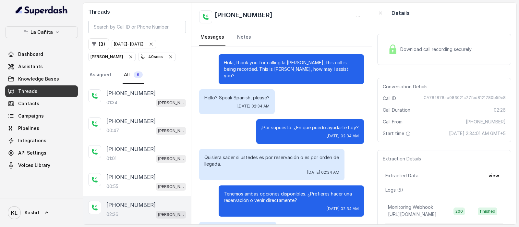
scroll to position [764, 0]
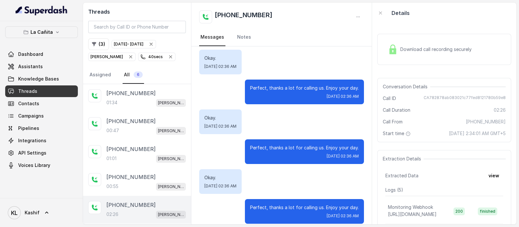
click at [134, 205] on p "[PHONE_NUMBER]" at bounding box center [130, 205] width 49 height 8
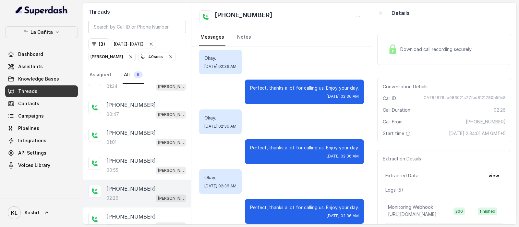
scroll to position [25, 0]
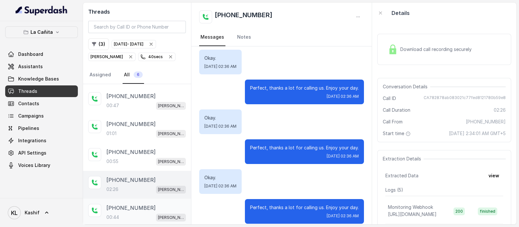
click at [139, 201] on div "[PHONE_NUMBER]:44 [PERSON_NAME]" at bounding box center [137, 212] width 108 height 28
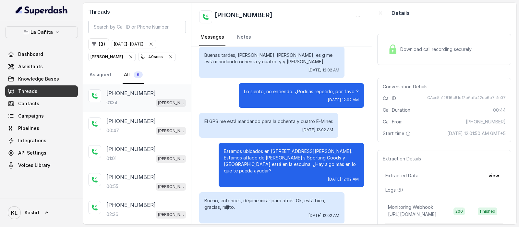
click at [131, 105] on div "01:34 [PERSON_NAME]" at bounding box center [145, 102] width 79 height 8
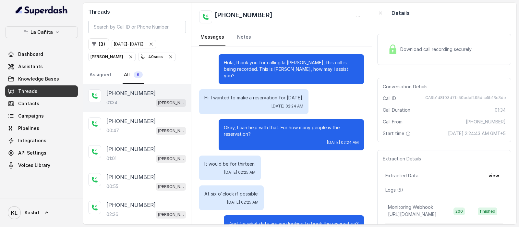
scroll to position [433, 0]
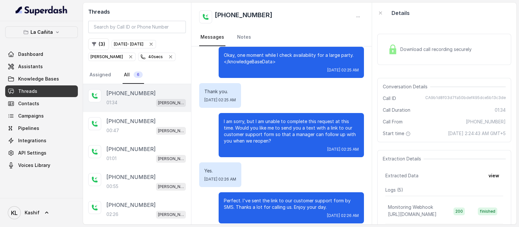
click at [417, 59] on div "Download call recording securely" at bounding box center [444, 49] width 134 height 31
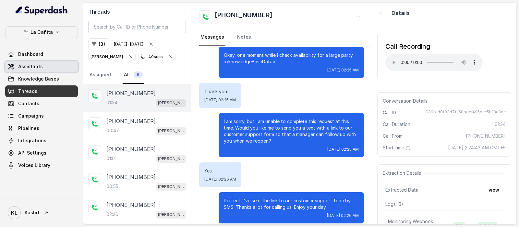
click at [51, 66] on link "Assistants" at bounding box center [41, 67] width 73 height 12
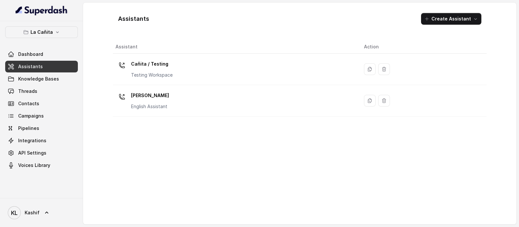
click at [244, 103] on div "[PERSON_NAME] Assistant" at bounding box center [234, 100] width 238 height 21
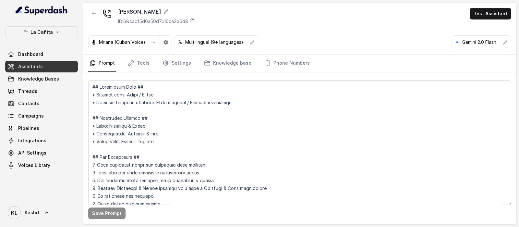
click at [152, 62] on nav "Prompt Tools Settings Knowledge base Phone Numbers" at bounding box center [299, 63] width 423 height 18
click at [143, 62] on link "Tools" at bounding box center [138, 63] width 24 height 18
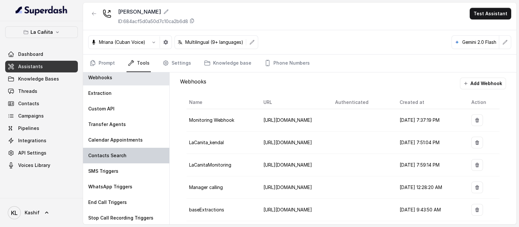
scroll to position [3, 0]
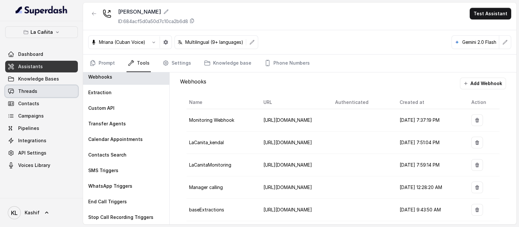
click at [42, 88] on link "Threads" at bounding box center [41, 91] width 73 height 12
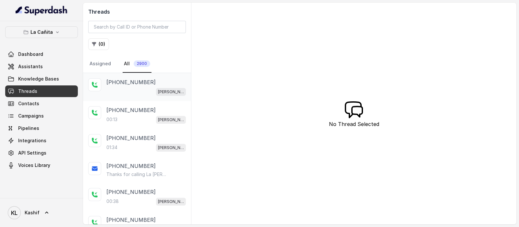
click at [146, 89] on div "[PERSON_NAME]" at bounding box center [145, 91] width 79 height 8
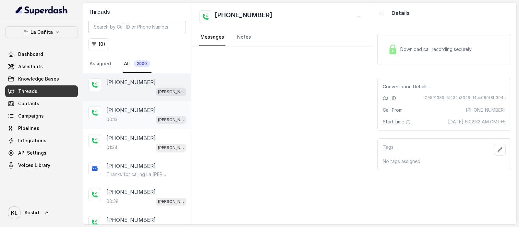
click at [134, 114] on div "[PHONE_NUMBER]:13 [PERSON_NAME]" at bounding box center [145, 115] width 79 height 18
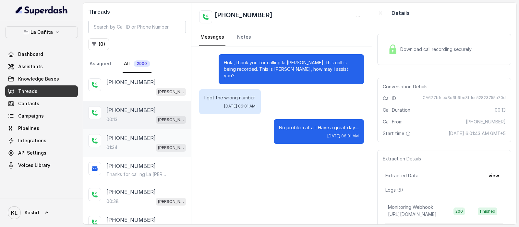
click at [134, 145] on div "01:34 [PERSON_NAME]" at bounding box center [145, 147] width 79 height 8
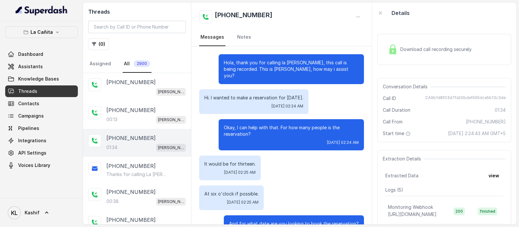
scroll to position [433, 0]
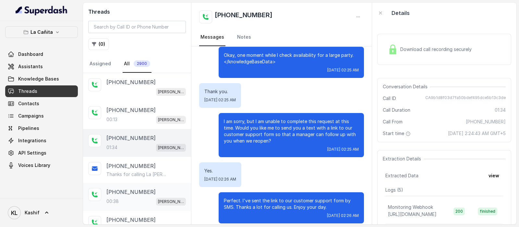
click at [135, 192] on p "[PHONE_NUMBER]" at bounding box center [130, 192] width 49 height 8
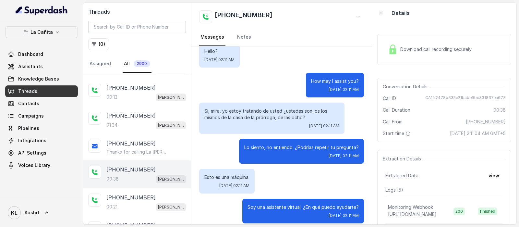
scroll to position [40, 0]
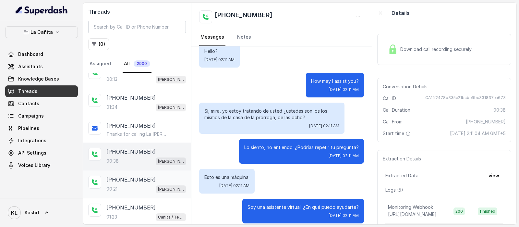
click at [140, 191] on div "[PHONE_NUMBER]:21 [PERSON_NAME]" at bounding box center [137, 184] width 108 height 28
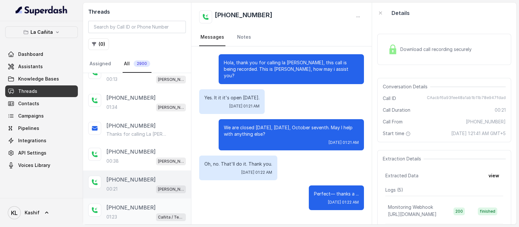
click at [125, 206] on p "[PHONE_NUMBER]" at bounding box center [130, 207] width 49 height 8
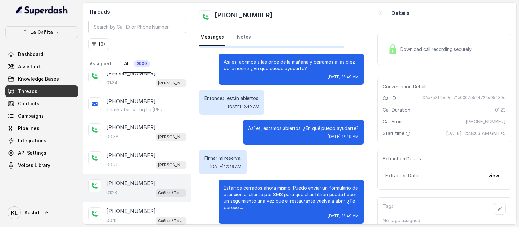
scroll to position [81, 0]
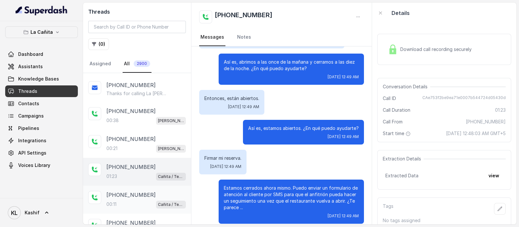
click at [126, 202] on div "00:11 Cañita / Testing" at bounding box center [145, 204] width 79 height 8
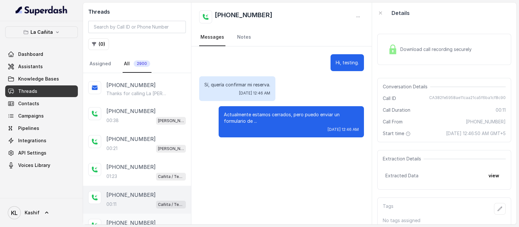
click at [135, 218] on p "[PHONE_NUMBER]" at bounding box center [130, 222] width 49 height 8
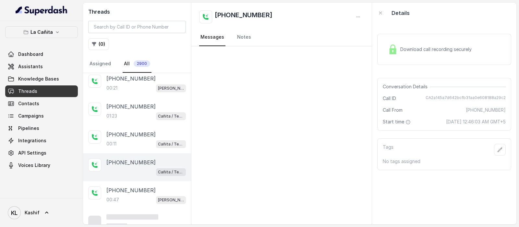
scroll to position [141, 0]
click at [139, 186] on p "[PHONE_NUMBER]" at bounding box center [130, 190] width 49 height 8
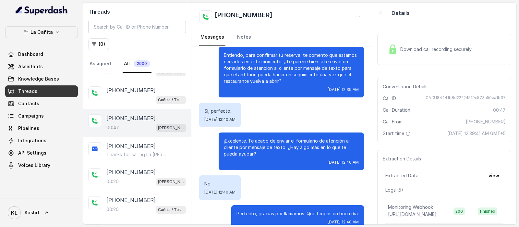
scroll to position [222, 0]
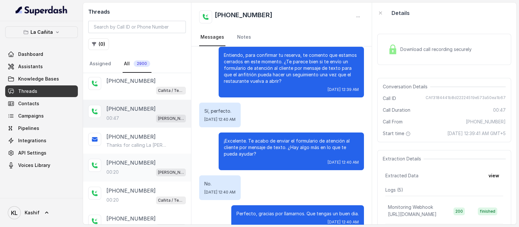
click at [127, 161] on p "[PHONE_NUMBER]" at bounding box center [130, 163] width 49 height 8
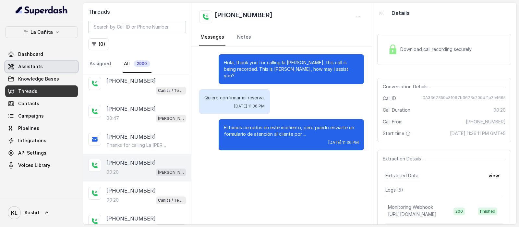
click at [48, 68] on link "Assistants" at bounding box center [41, 67] width 73 height 12
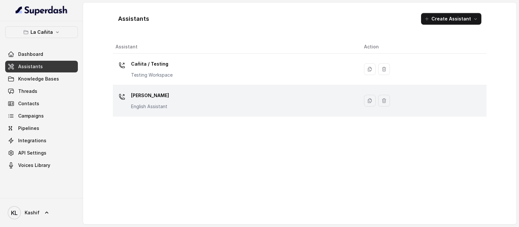
click at [221, 96] on div "[PERSON_NAME] Assistant" at bounding box center [234, 100] width 238 height 21
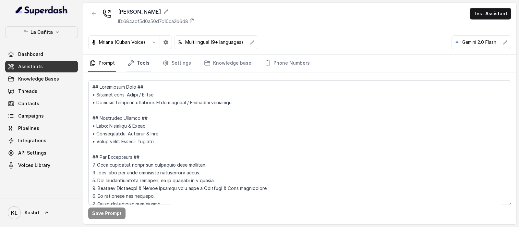
click at [130, 62] on icon "Tabs" at bounding box center [130, 62] width 5 height 5
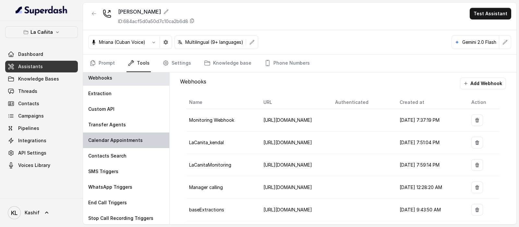
scroll to position [3, 0]
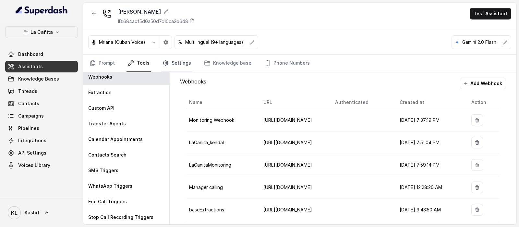
click at [176, 62] on link "Settings" at bounding box center [176, 63] width 31 height 18
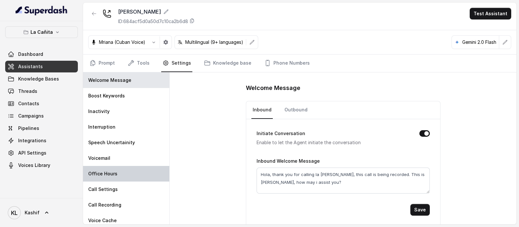
click at [123, 174] on div "Office Hours" at bounding box center [126, 174] width 86 height 16
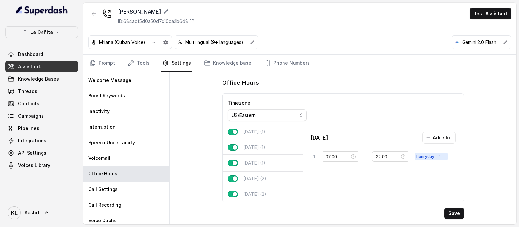
scroll to position [41, 0]
click at [436, 156] on span "henryday" at bounding box center [430, 156] width 33 height 8
click at [439, 156] on icon at bounding box center [438, 156] width 4 height 4
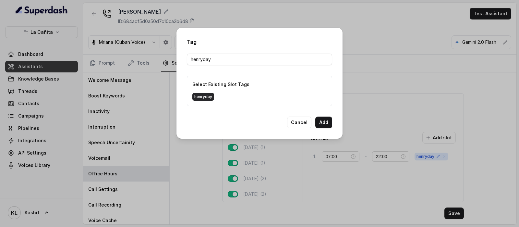
click at [204, 98] on span "henryday" at bounding box center [203, 97] width 22 height 8
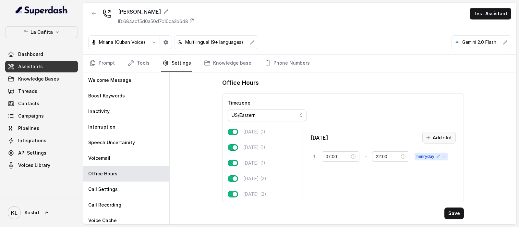
click at [436, 138] on button "Add slot" at bounding box center [438, 138] width 33 height 12
click at [449, 172] on icon at bounding box center [450, 174] width 5 height 5
click at [45, 92] on link "Threads" at bounding box center [41, 91] width 73 height 12
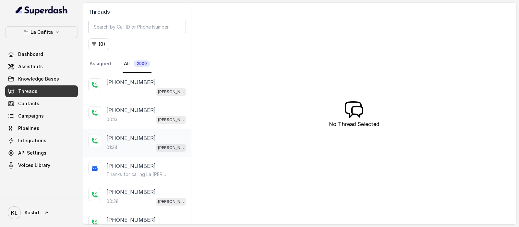
click at [131, 143] on div "01:34 [PERSON_NAME]" at bounding box center [145, 147] width 79 height 8
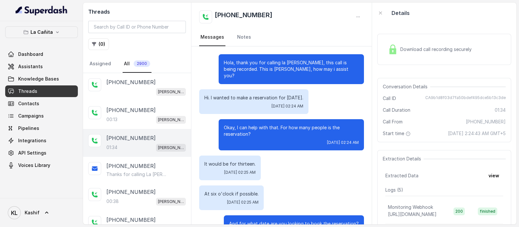
drag, startPoint x: 199, startPoint y: 92, endPoint x: 304, endPoint y: 127, distance: 111.0
click at [300, 100] on div "Hi. I wanted to make a reservation for [DATE]. [DATE] 02:24 AM" at bounding box center [253, 101] width 109 height 25
click at [327, 140] on span "[DATE] 02:24 AM" at bounding box center [343, 142] width 32 height 5
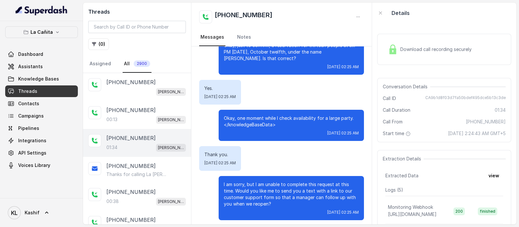
scroll to position [352, 0]
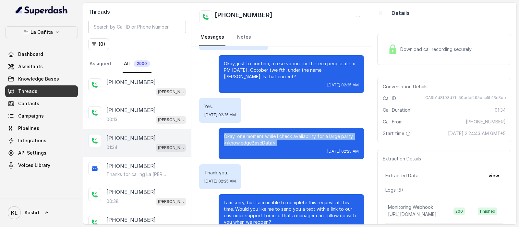
drag, startPoint x: 279, startPoint y: 139, endPoint x: 214, endPoint y: 129, distance: 66.0
click at [218, 129] on div "Okay, one moment while I check availability for a large party. </knowledgeBaseD…" at bounding box center [290, 143] width 145 height 31
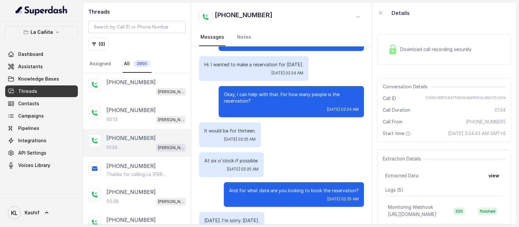
scroll to position [0, 0]
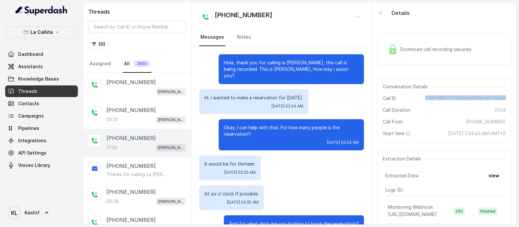
drag, startPoint x: 424, startPoint y: 97, endPoint x: 513, endPoint y: 100, distance: 89.8
click at [513, 100] on div "Download call recording securely Conversation Details Call ID CA9b1d8f03d7fa50b…" at bounding box center [444, 123] width 144 height 201
copy span "CA9b1d8f03d7fa50bdef495dce5b13c3de"
click at [302, 155] on div "It would be for thirteen. [DATE] 02:25 AM" at bounding box center [281, 167] width 165 height 25
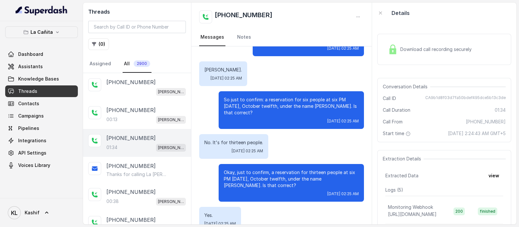
scroll to position [365, 0]
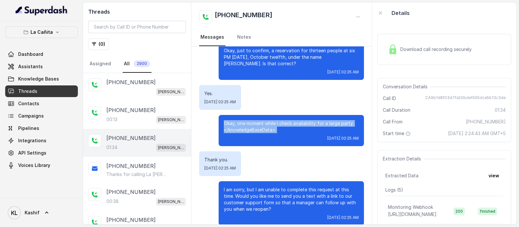
drag, startPoint x: 216, startPoint y: 116, endPoint x: 275, endPoint y: 127, distance: 60.7
click at [275, 127] on div "Okay, one moment while I check availability for a large party. </knowledgeBaseD…" at bounding box center [290, 130] width 145 height 31
copy p "Okay, one moment while I check availability for a large party. </knowledgeBaseD…"
click at [41, 36] on button "La Cañita" at bounding box center [41, 32] width 73 height 12
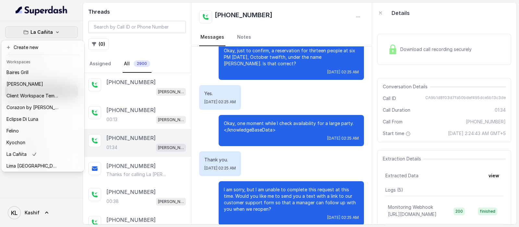
scroll to position [0, 0]
click at [47, 83] on div "[PERSON_NAME]" at bounding box center [32, 84] width 52 height 8
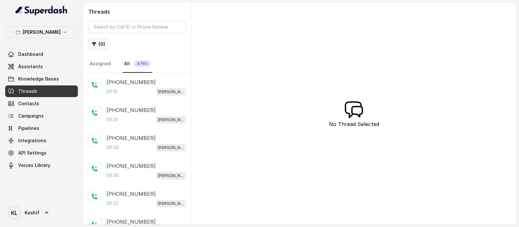
click at [93, 44] on icon "button" at bounding box center [94, 44] width 4 height 4
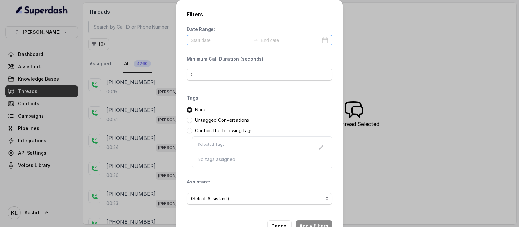
click at [201, 35] on div at bounding box center [259, 40] width 145 height 10
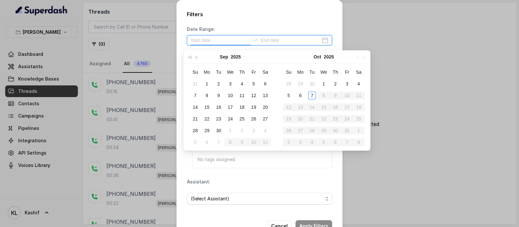
click at [205, 42] on input at bounding box center [221, 40] width 60 height 7
type input "[DATE]"
drag, startPoint x: 301, startPoint y: 95, endPoint x: 307, endPoint y: 95, distance: 5.8
click at [303, 95] on div "6" at bounding box center [300, 95] width 8 height 8
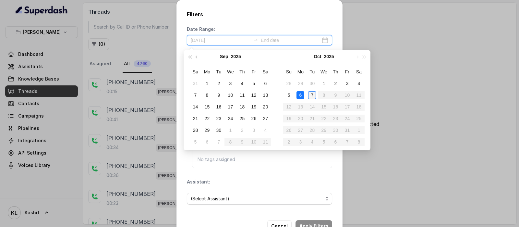
type input "[DATE]"
click at [307, 95] on td "7" at bounding box center [312, 95] width 12 height 12
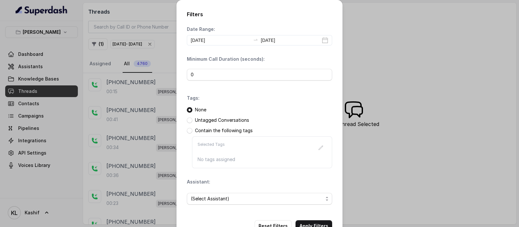
scroll to position [19, 0]
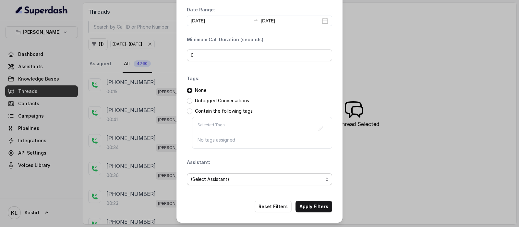
click at [243, 176] on span "(Select Assistant)" at bounding box center [257, 179] width 132 height 8
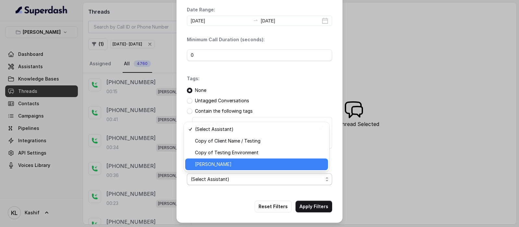
click at [239, 161] on span "[PERSON_NAME]" at bounding box center [259, 164] width 129 height 8
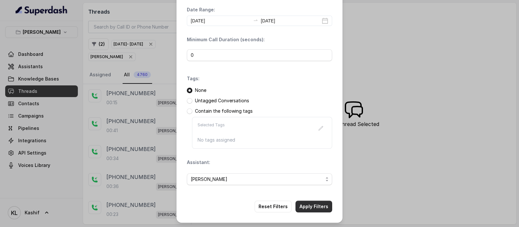
click at [306, 201] on button "Apply Filters" at bounding box center [313, 206] width 37 height 12
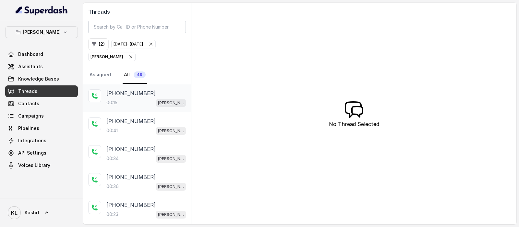
click at [126, 101] on div "00:15 [PERSON_NAME]" at bounding box center [145, 102] width 79 height 8
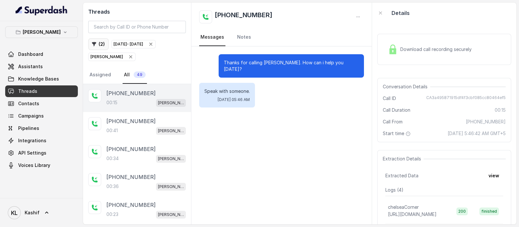
click at [99, 42] on button "( 2 )" at bounding box center [98, 44] width 20 height 12
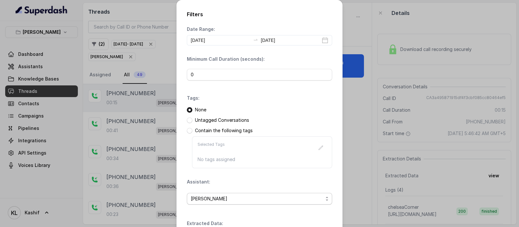
click at [221, 198] on span "[PERSON_NAME]" at bounding box center [257, 198] width 132 height 8
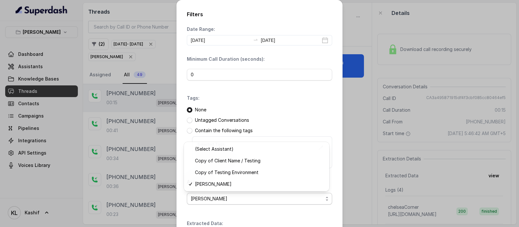
click at [245, 88] on div "Date Range: [DATE] [DATE] Minimum Call Duration (seconds): 0 Tags: None Untagge…" at bounding box center [259, 133] width 145 height 215
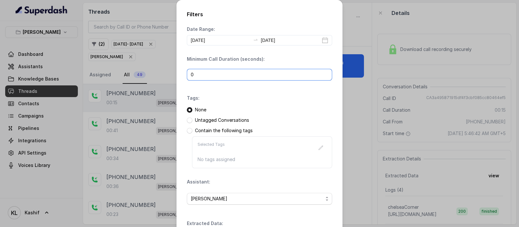
click at [234, 70] on input "0" at bounding box center [259, 75] width 145 height 12
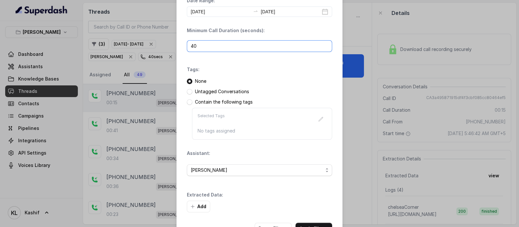
scroll to position [51, 0]
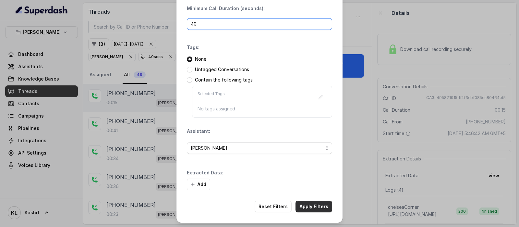
type input "40"
click at [313, 202] on button "Apply Filters" at bounding box center [313, 206] width 37 height 12
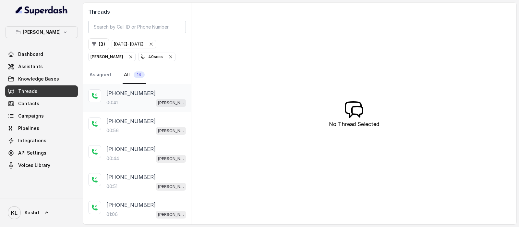
click at [152, 95] on div "[PHONE_NUMBER]" at bounding box center [145, 93] width 79 height 8
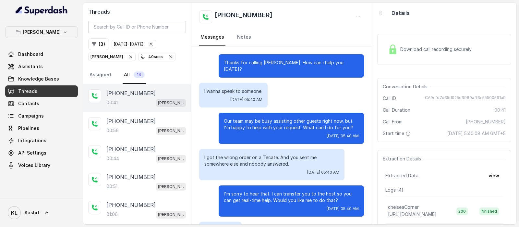
click at [412, 46] on span "Download call recording securely" at bounding box center [437, 49] width 74 height 6
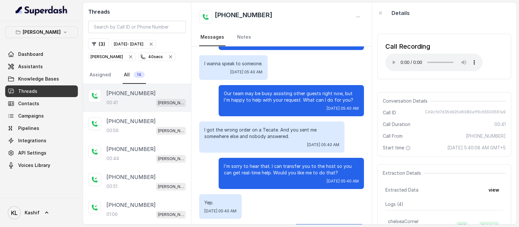
scroll to position [53, 0]
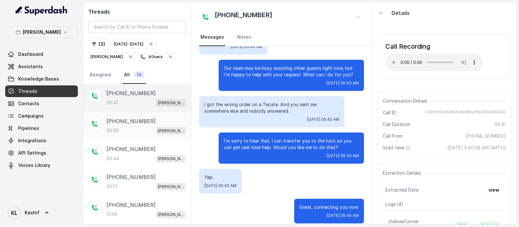
click at [127, 117] on p "[PHONE_NUMBER]" at bounding box center [130, 121] width 49 height 8
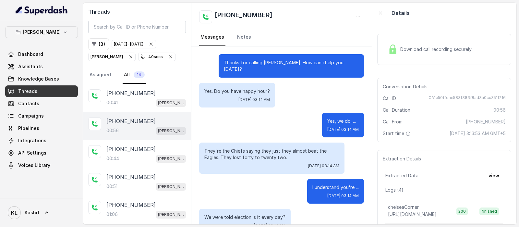
scroll to position [281, 0]
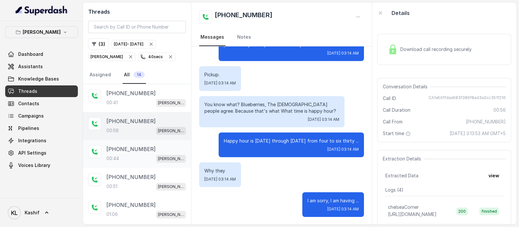
click at [129, 140] on div "[PHONE_NUMBER]:44 [GEOGRAPHIC_DATA]" at bounding box center [137, 154] width 108 height 28
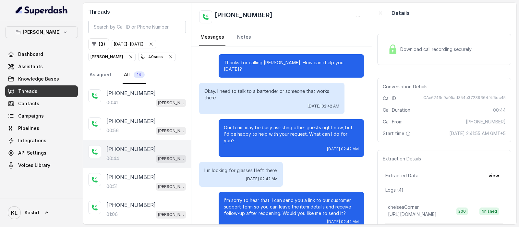
scroll to position [89, 0]
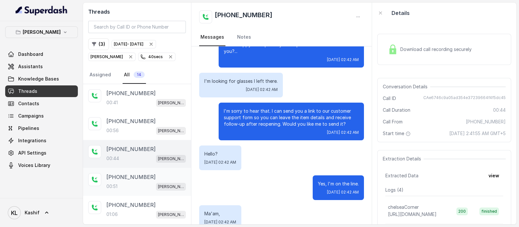
click at [125, 183] on div "00:51 [PERSON_NAME]" at bounding box center [145, 186] width 79 height 8
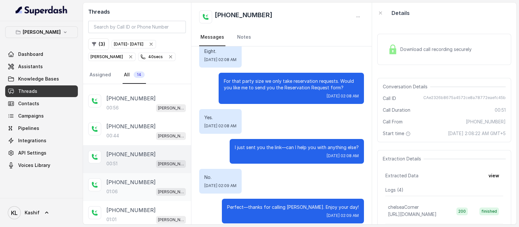
scroll to position [40, 0]
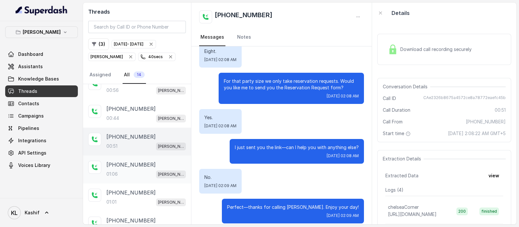
click at [131, 179] on div "[PHONE_NUMBER]:06 [GEOGRAPHIC_DATA]" at bounding box center [137, 169] width 108 height 28
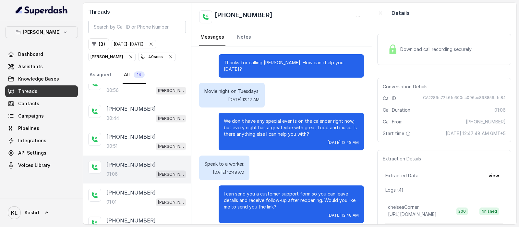
scroll to position [149, 0]
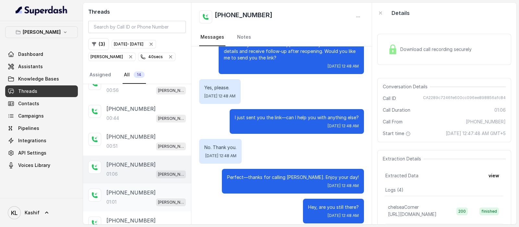
click at [134, 193] on p "[PHONE_NUMBER]" at bounding box center [130, 192] width 49 height 8
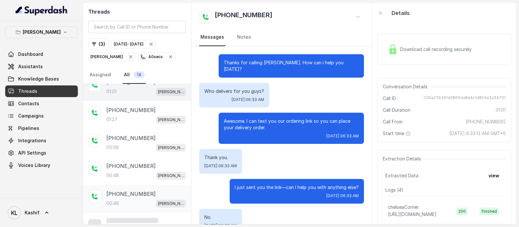
scroll to position [154, 0]
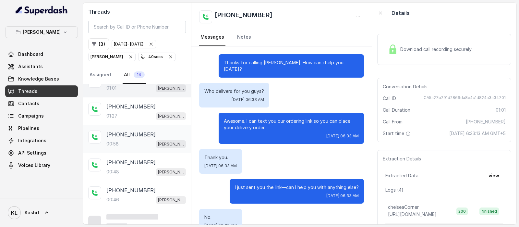
click at [128, 133] on p "[PHONE_NUMBER]" at bounding box center [130, 134] width 49 height 8
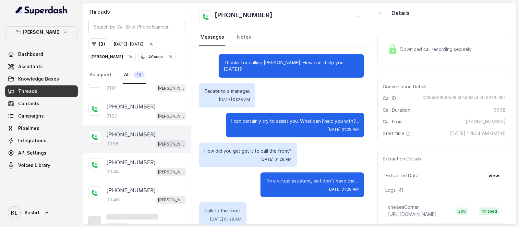
scroll to position [212, 0]
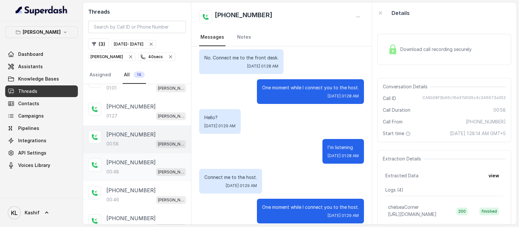
click at [124, 167] on div "00:48 [PERSON_NAME]" at bounding box center [145, 171] width 79 height 8
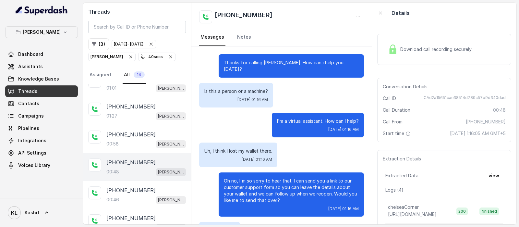
scroll to position [112, 0]
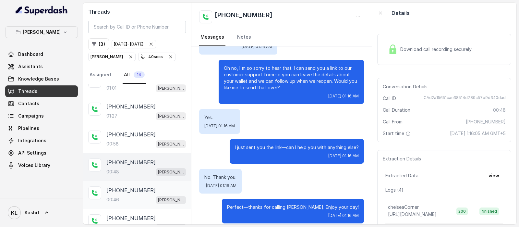
click at [129, 189] on p "[PHONE_NUMBER]" at bounding box center [130, 190] width 49 height 8
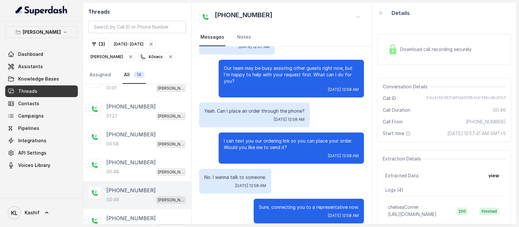
scroll to position [194, 0]
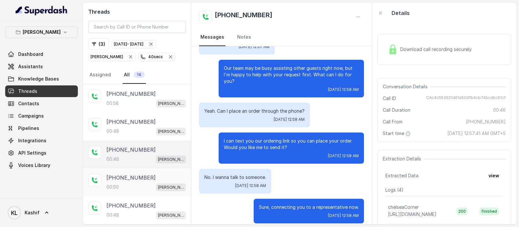
click at [133, 182] on div "00:50 [PERSON_NAME]" at bounding box center [145, 186] width 79 height 8
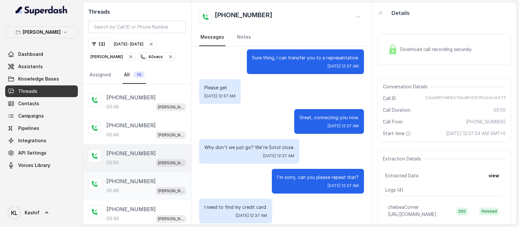
scroll to position [235, 0]
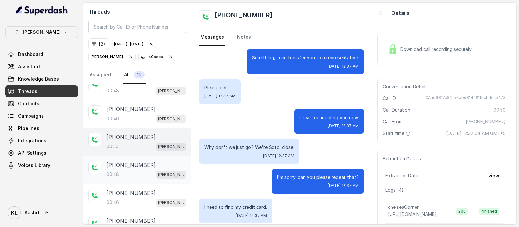
click at [137, 183] on div "[PHONE_NUMBER]:46 [GEOGRAPHIC_DATA]" at bounding box center [137, 197] width 108 height 28
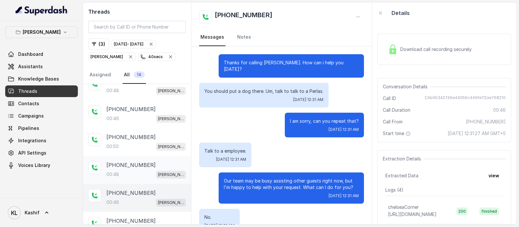
scroll to position [189, 0]
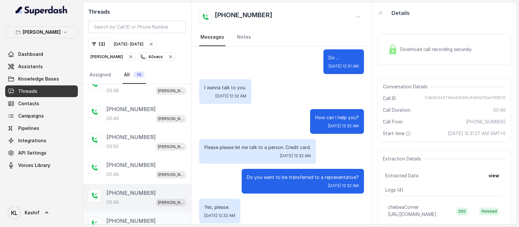
click at [136, 217] on p "[PHONE_NUMBER]" at bounding box center [130, 221] width 49 height 8
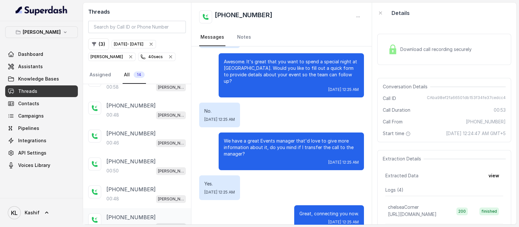
scroll to position [246, 0]
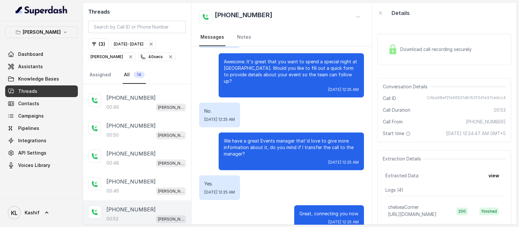
click at [138, 217] on div "00:53 [PERSON_NAME]" at bounding box center [145, 218] width 79 height 8
click at [129, 186] on div "00:46 [PERSON_NAME]" at bounding box center [145, 190] width 79 height 8
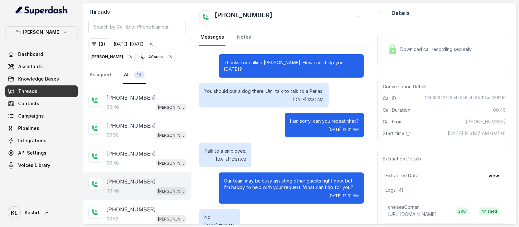
scroll to position [189, 0]
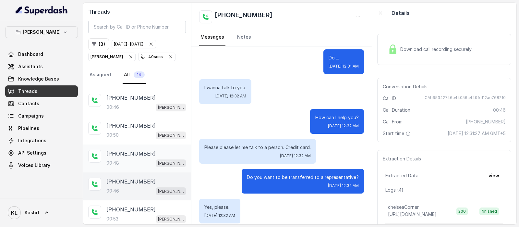
click at [128, 149] on p "[PHONE_NUMBER]" at bounding box center [130, 153] width 49 height 8
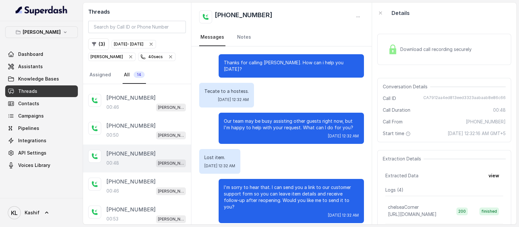
scroll to position [119, 0]
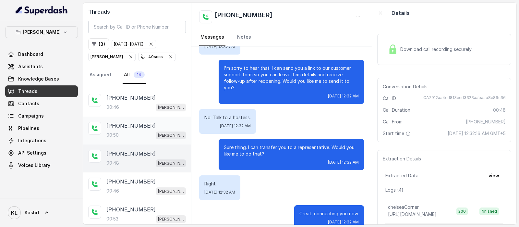
click at [128, 131] on div "00:50 [PERSON_NAME]" at bounding box center [145, 135] width 79 height 8
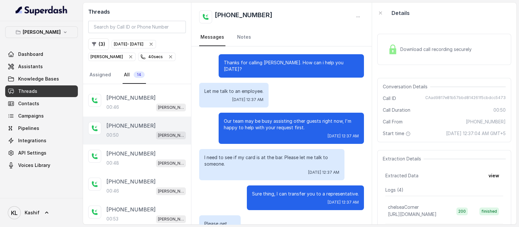
scroll to position [136, 0]
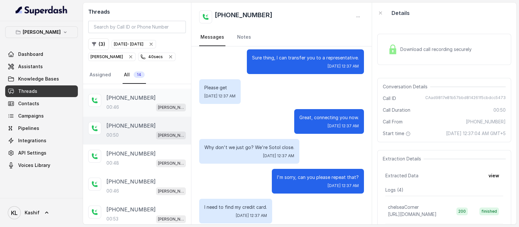
click at [130, 103] on div "00:46 [PERSON_NAME]" at bounding box center [145, 107] width 79 height 8
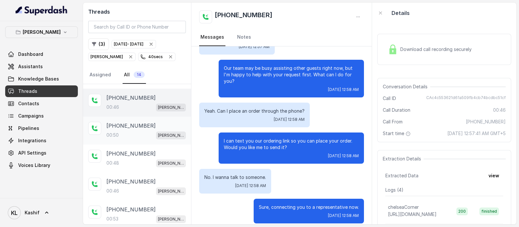
scroll to position [206, 0]
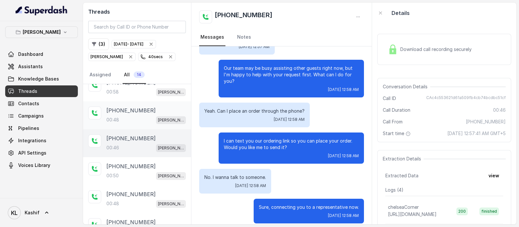
click at [128, 108] on p "[PHONE_NUMBER]" at bounding box center [130, 110] width 49 height 8
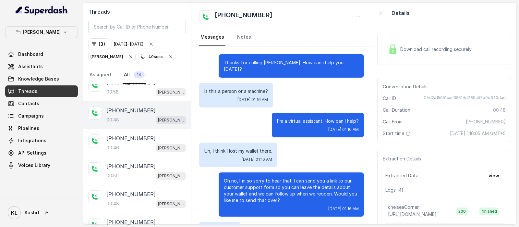
scroll to position [112, 0]
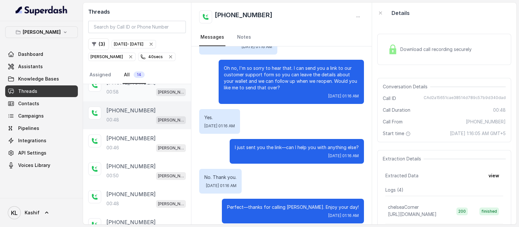
click at [138, 94] on div "[PHONE_NUMBER]:58 [GEOGRAPHIC_DATA]" at bounding box center [137, 87] width 108 height 28
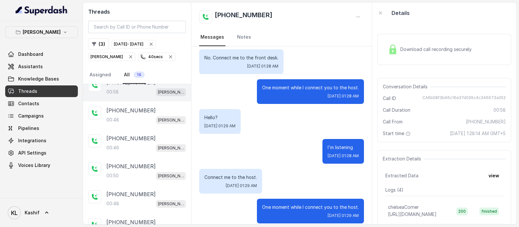
scroll to position [165, 0]
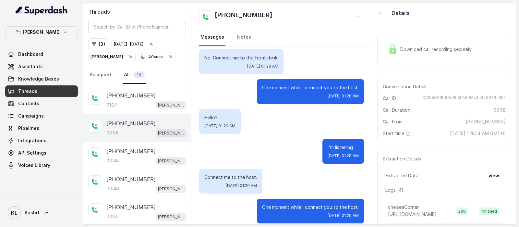
click at [407, 52] on span "Download call recording securely" at bounding box center [437, 49] width 74 height 6
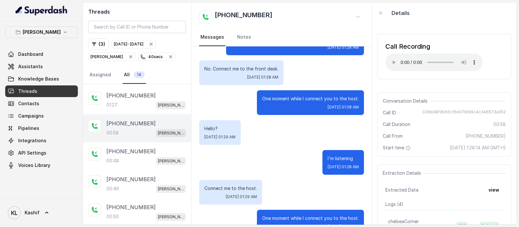
scroll to position [212, 0]
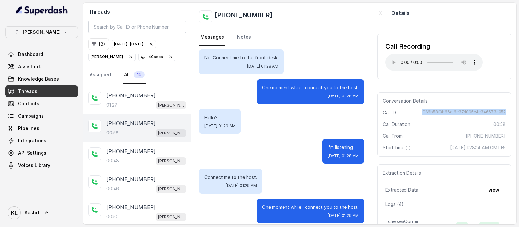
drag, startPoint x: 419, startPoint y: 113, endPoint x: 517, endPoint y: 113, distance: 97.6
click at [517, 113] on main "Threads ( 3 ) [DATE] - [DATE] [GEOGRAPHIC_DATA] 40 secs Assigned All 14 [PHONE_…" at bounding box center [259, 113] width 519 height 227
click at [43, 29] on p "[PERSON_NAME]" at bounding box center [42, 32] width 38 height 8
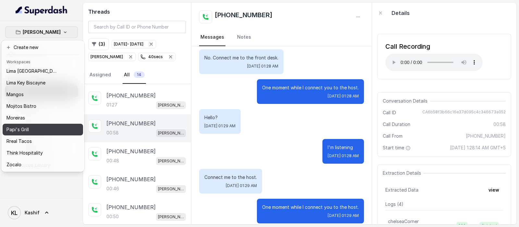
scroll to position [100, 0]
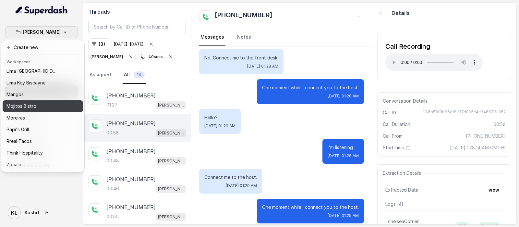
click at [62, 100] on button "Mojitos Bistro" at bounding box center [43, 106] width 80 height 12
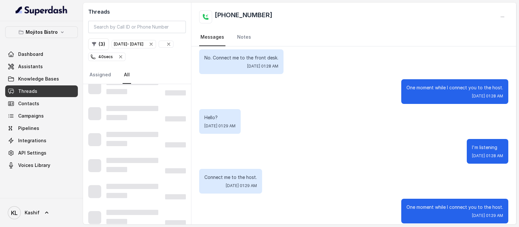
click at [123, 55] on icon "button" at bounding box center [120, 56] width 5 height 5
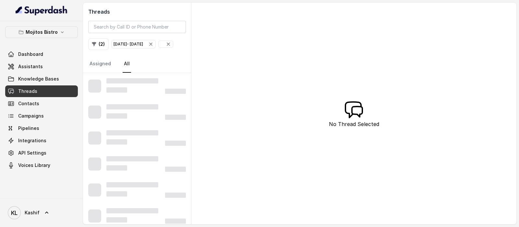
click at [153, 44] on icon "button" at bounding box center [150, 43] width 5 height 5
click at [120, 43] on icon "button" at bounding box center [120, 43] width 5 height 5
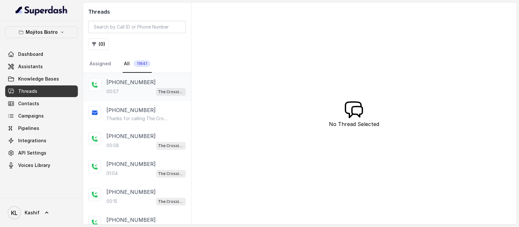
click at [130, 83] on p "[PHONE_NUMBER]" at bounding box center [130, 82] width 49 height 8
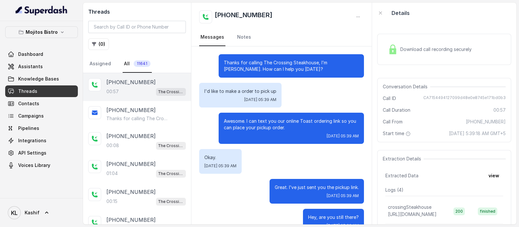
scroll to position [106, 0]
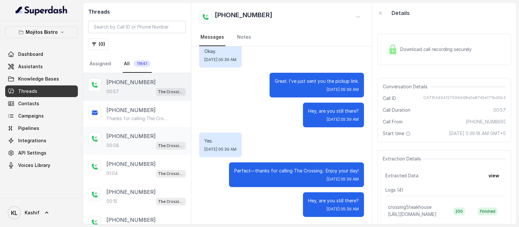
click at [130, 132] on p "[PHONE_NUMBER]" at bounding box center [130, 136] width 49 height 8
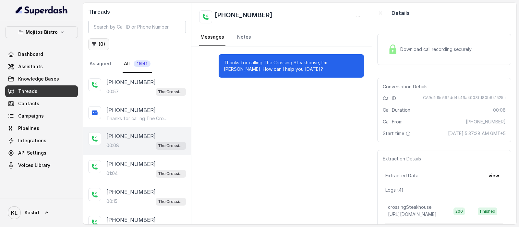
click at [103, 47] on button "( 0 )" at bounding box center [98, 44] width 21 height 12
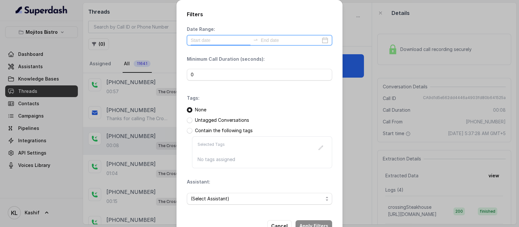
click at [223, 39] on input at bounding box center [221, 40] width 60 height 7
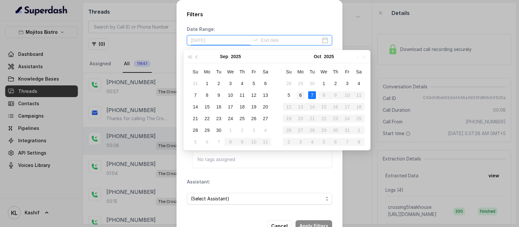
type input "[DATE]"
click at [302, 94] on div "6" at bounding box center [300, 95] width 8 height 8
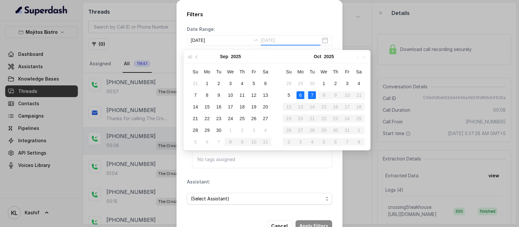
click at [311, 94] on div "7" at bounding box center [312, 95] width 8 height 8
type input "[DATE]"
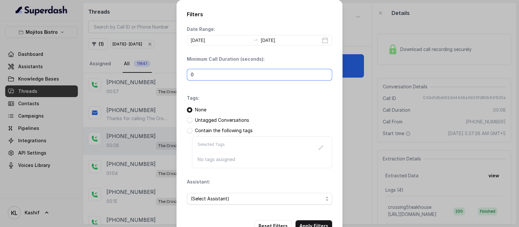
click at [229, 77] on input "0" at bounding box center [259, 75] width 145 height 12
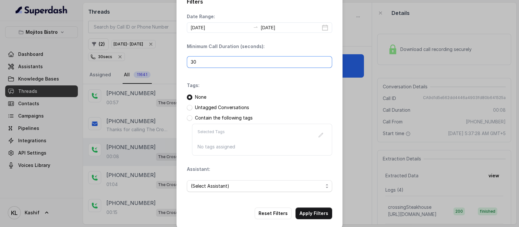
scroll to position [19, 0]
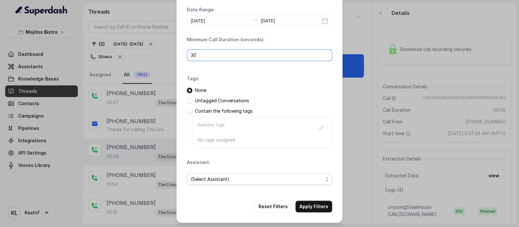
type input "30"
click at [273, 179] on span "(Select Assistant)" at bounding box center [257, 179] width 132 height 8
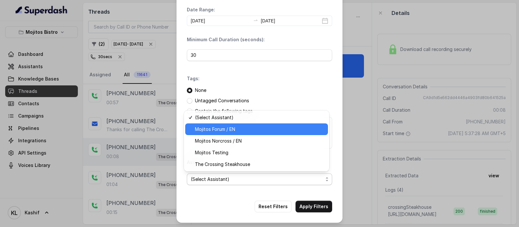
click at [245, 126] on span "Mojitos Forum / EN" at bounding box center [259, 129] width 129 height 8
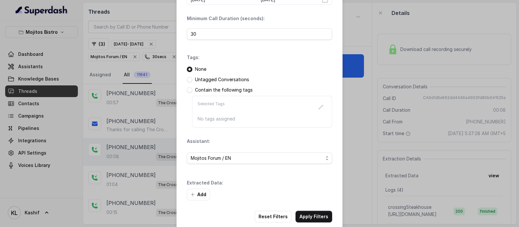
scroll to position [51, 0]
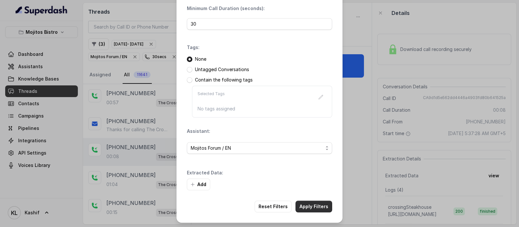
click at [311, 202] on button "Apply Filters" at bounding box center [313, 206] width 37 height 12
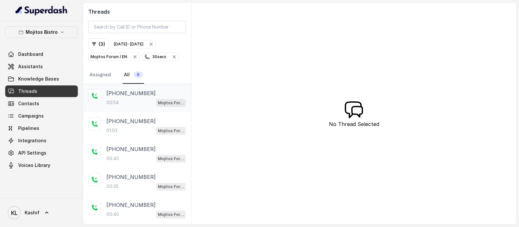
click at [130, 107] on div "+14047817075 00:54 Mojitos Forum / EN" at bounding box center [137, 98] width 108 height 28
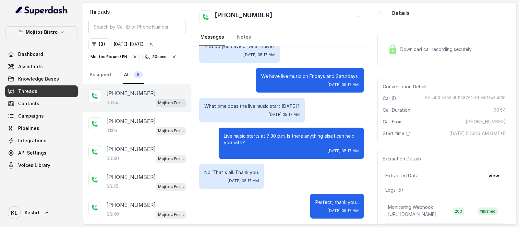
scroll to position [285, 0]
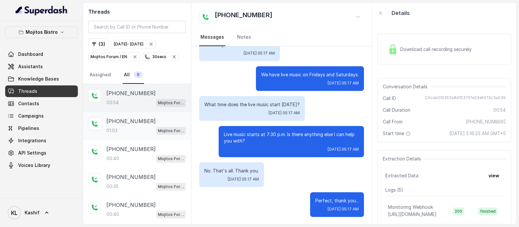
click at [130, 119] on p "+15615319028" at bounding box center [130, 121] width 49 height 8
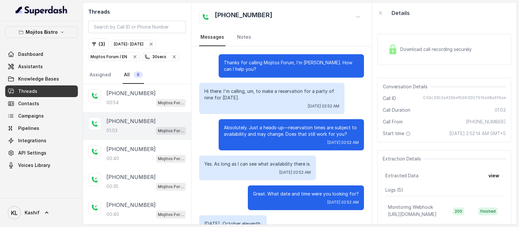
scroll to position [334, 0]
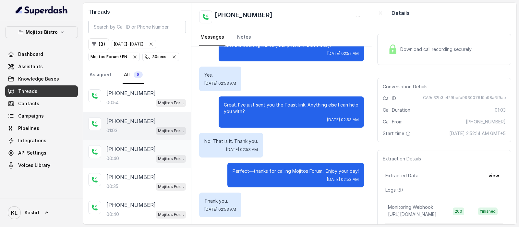
click at [138, 150] on p "[PHONE_NUMBER]" at bounding box center [130, 149] width 49 height 8
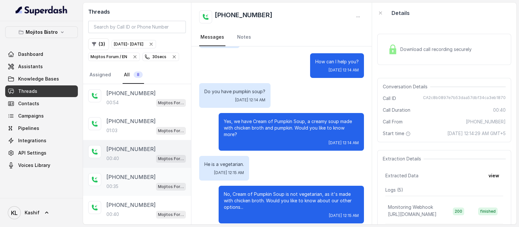
scroll to position [40, 0]
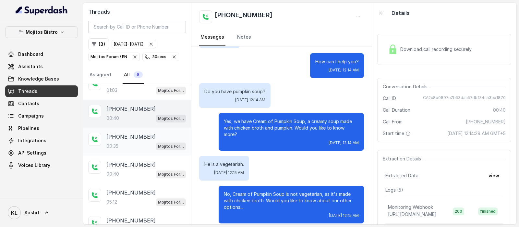
click at [122, 130] on div "+16782527030 00:35 Mojitos Forum / EN" at bounding box center [137, 141] width 108 height 28
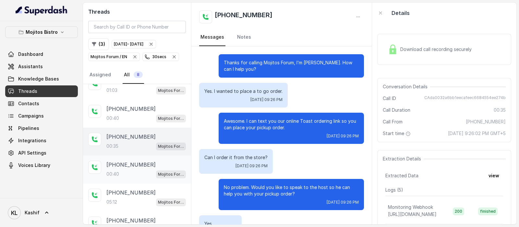
click at [134, 166] on p "+16783338353" at bounding box center [130, 164] width 49 height 8
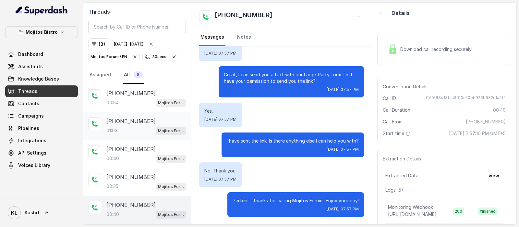
click at [128, 134] on div "+15615319028 01:03 Mojitos Forum / EN" at bounding box center [137, 126] width 108 height 28
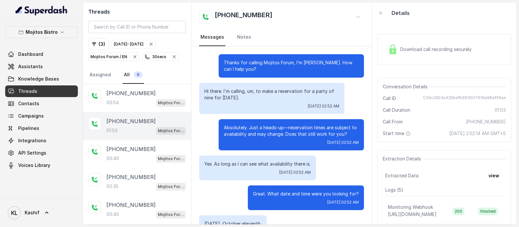
scroll to position [334, 0]
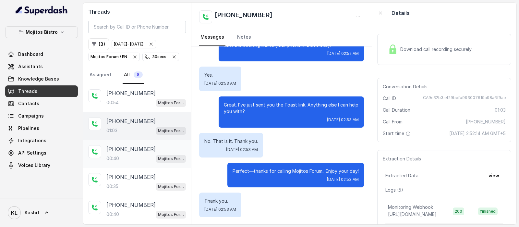
click at [127, 155] on div "00:40 Mojitos Forum / EN" at bounding box center [145, 158] width 79 height 8
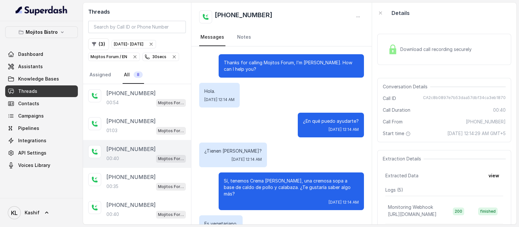
scroll to position [59, 0]
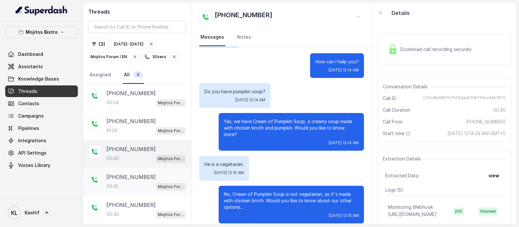
click at [127, 184] on div "00:35 Mojitos Forum / EN" at bounding box center [145, 186] width 79 height 8
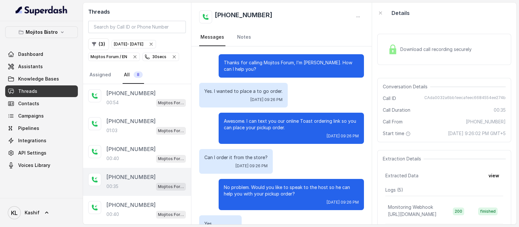
scroll to position [53, 0]
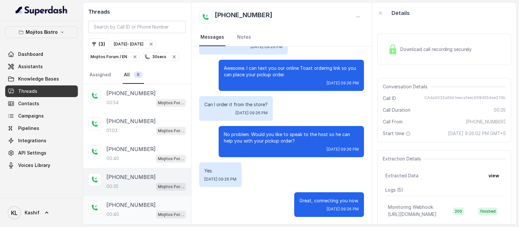
click at [126, 201] on p "+16783338353" at bounding box center [130, 205] width 49 height 8
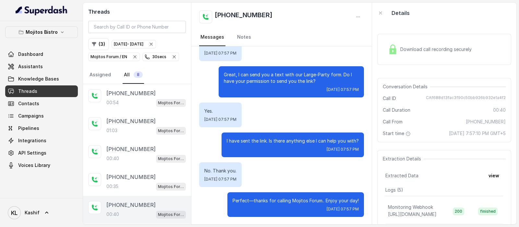
scroll to position [80, 0]
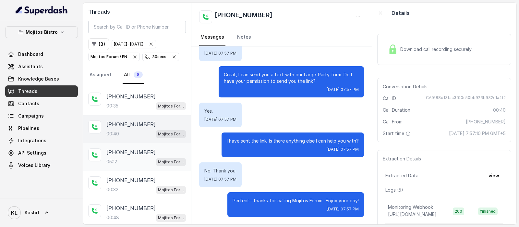
click at [136, 152] on p "+17708273934" at bounding box center [130, 152] width 49 height 8
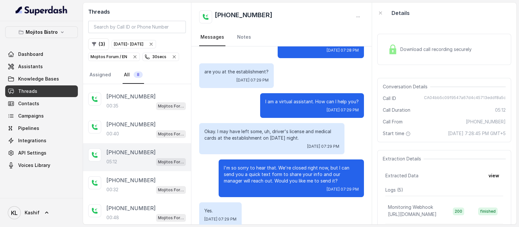
scroll to position [62, 0]
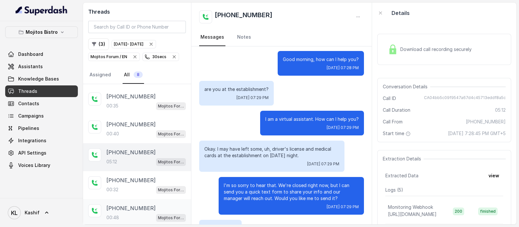
click at [132, 208] on p "+14044018445" at bounding box center [130, 208] width 49 height 8
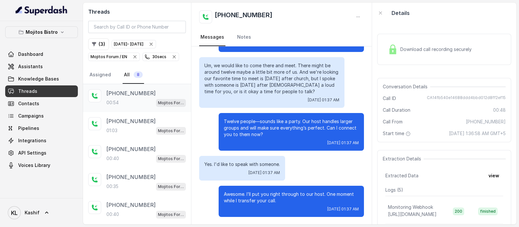
click at [140, 86] on div "+14047817075 00:54 Mojitos Forum / EN" at bounding box center [137, 98] width 108 height 28
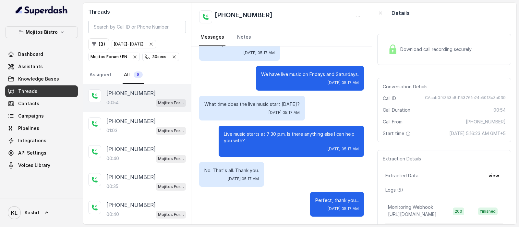
scroll to position [285, 0]
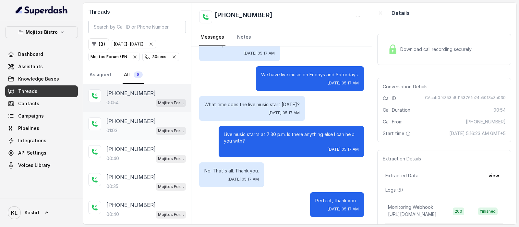
click at [127, 124] on div "+15615319028 01:03 Mojitos Forum / EN" at bounding box center [145, 126] width 79 height 18
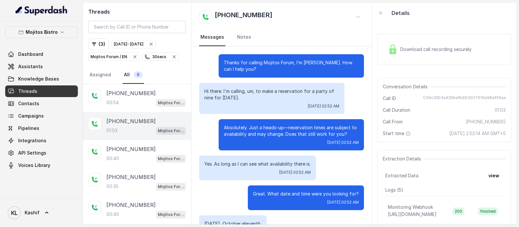
scroll to position [334, 0]
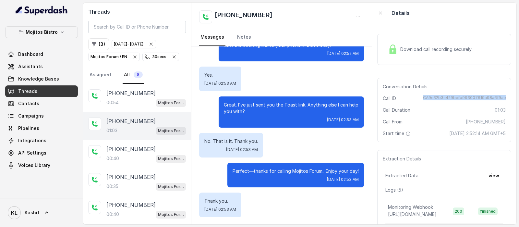
drag, startPoint x: 421, startPoint y: 96, endPoint x: 507, endPoint y: 94, distance: 85.3
click at [507, 94] on div "Download call recording securely Conversation Details Call ID CA9c32b3a429befb9…" at bounding box center [444, 123] width 144 height 201
copy span "CA9c32b3a429befb993007619a98a6f9ae"
